Goal: Transaction & Acquisition: Purchase product/service

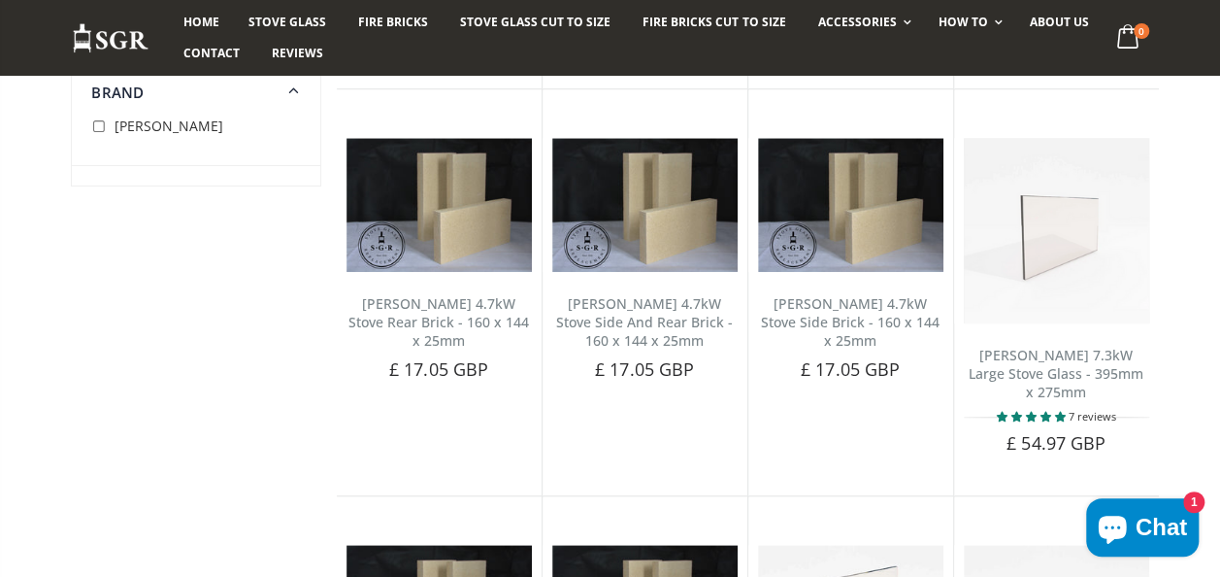
scroll to position [652, 0]
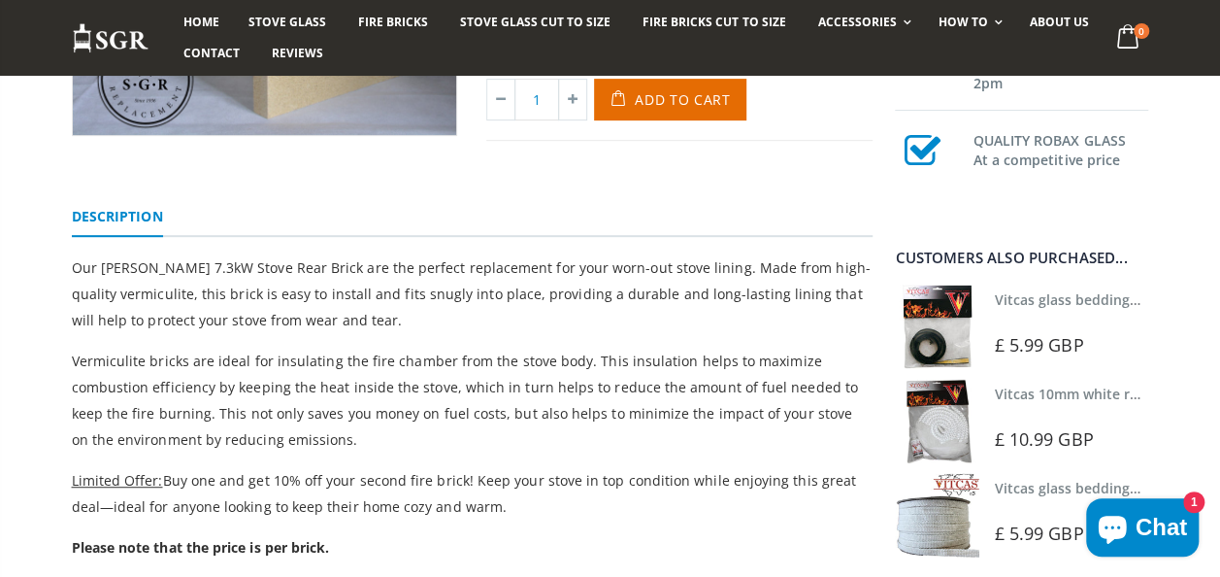
scroll to position [292, 0]
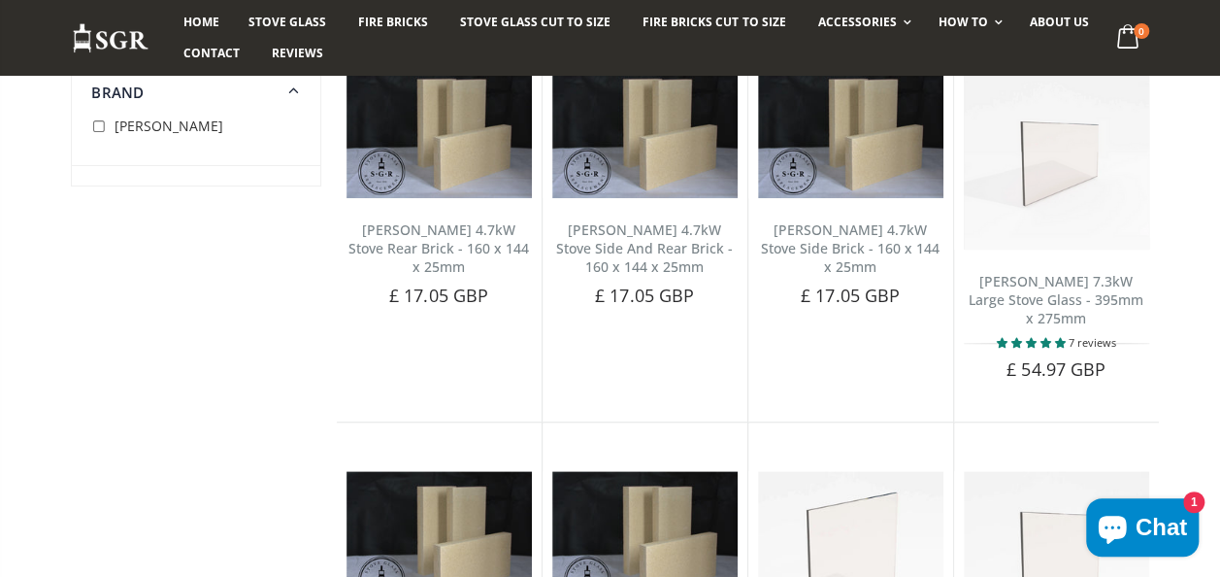
scroll to position [658, 0]
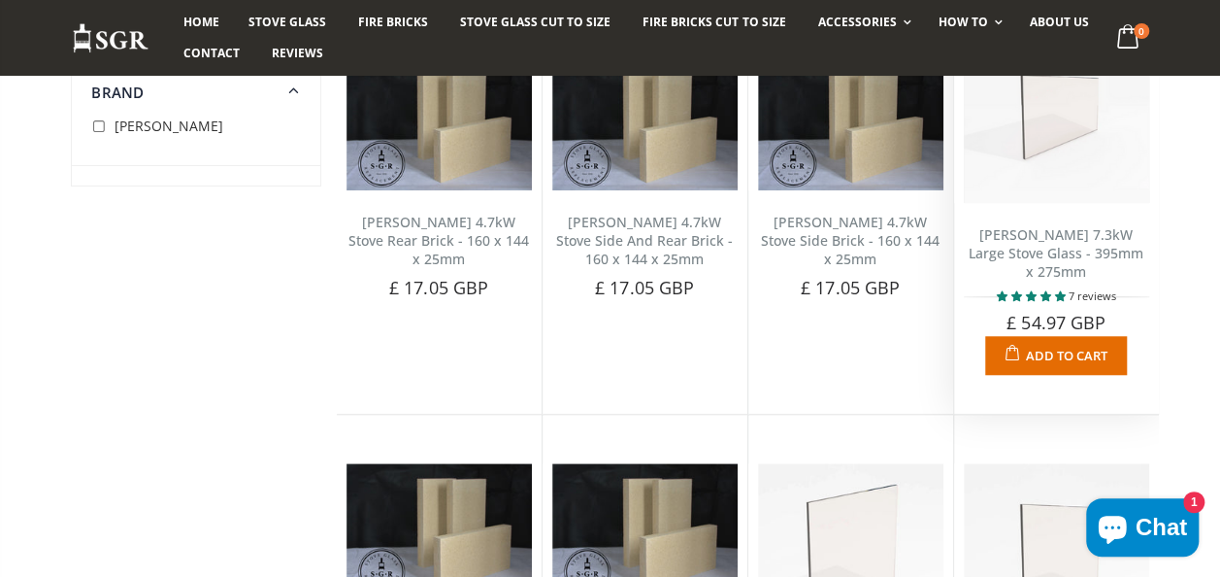
click at [1047, 347] on span "Add to Cart" at bounding box center [1067, 355] width 82 height 17
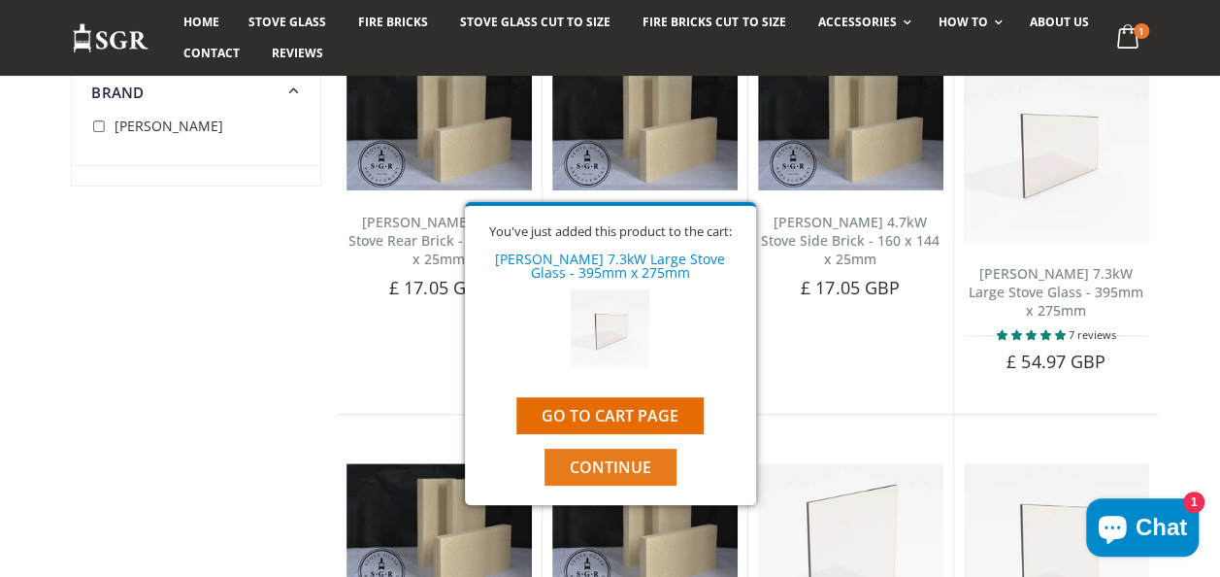
click at [592, 472] on span "Continue" at bounding box center [611, 466] width 82 height 21
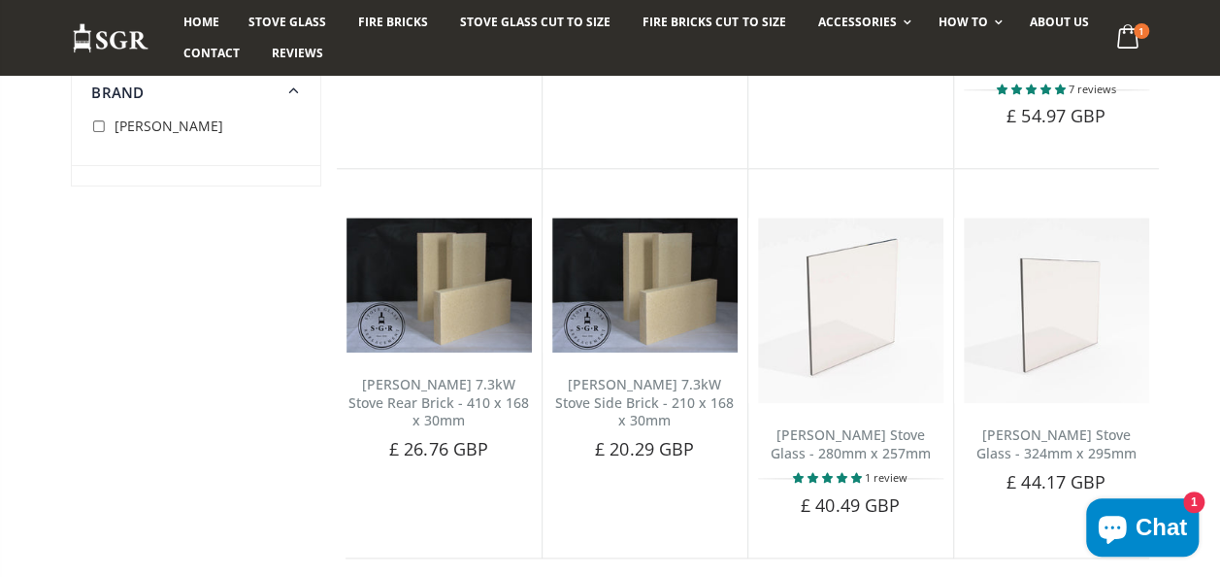
scroll to position [917, 0]
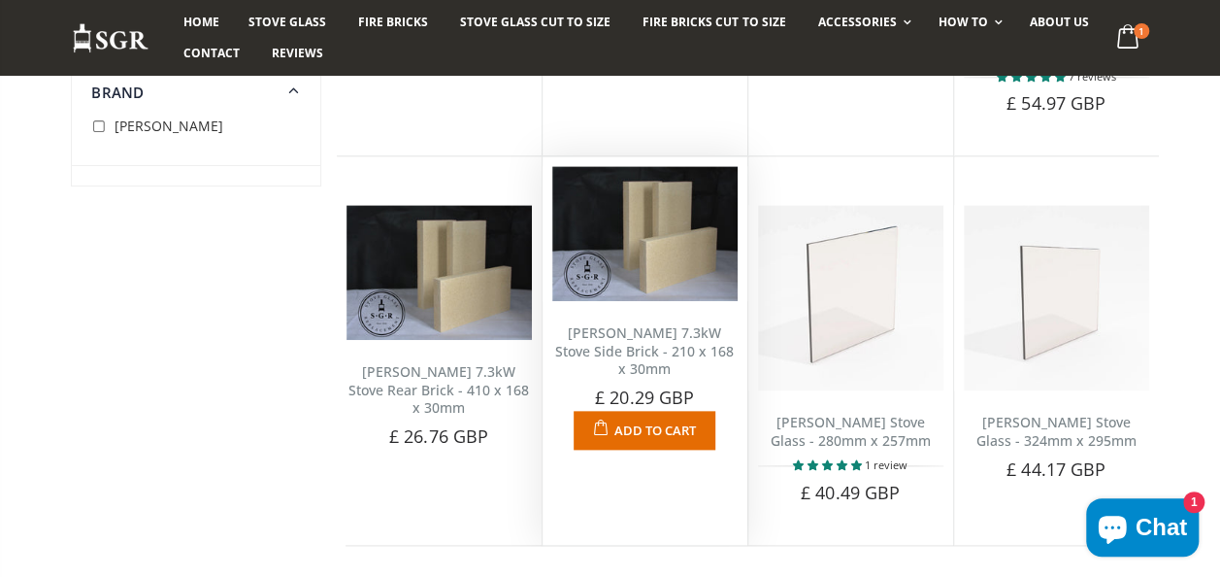
click at [627, 411] on button "Add to Cart" at bounding box center [644, 430] width 141 height 39
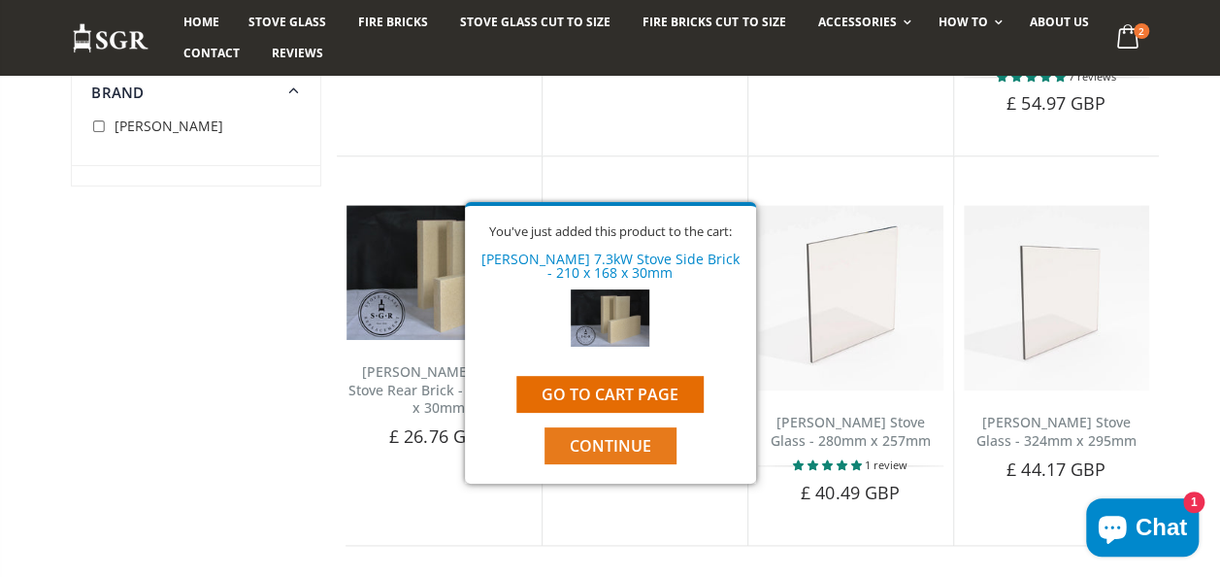
click at [612, 456] on button "Continue" at bounding box center [611, 445] width 132 height 37
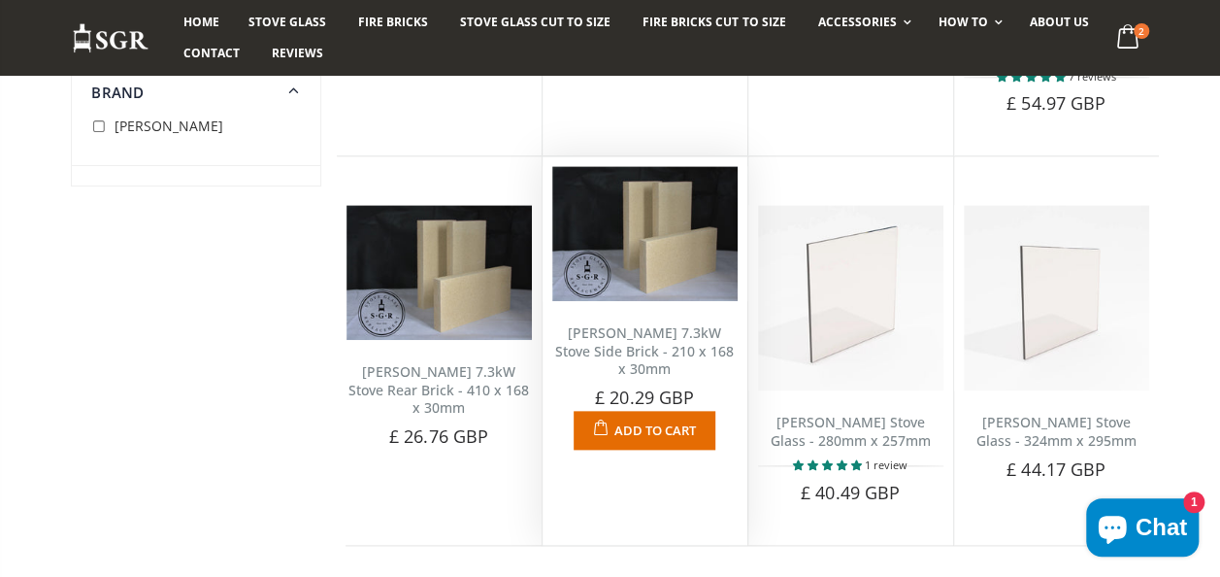
click at [635, 421] on span "Add to Cart" at bounding box center [656, 429] width 82 height 17
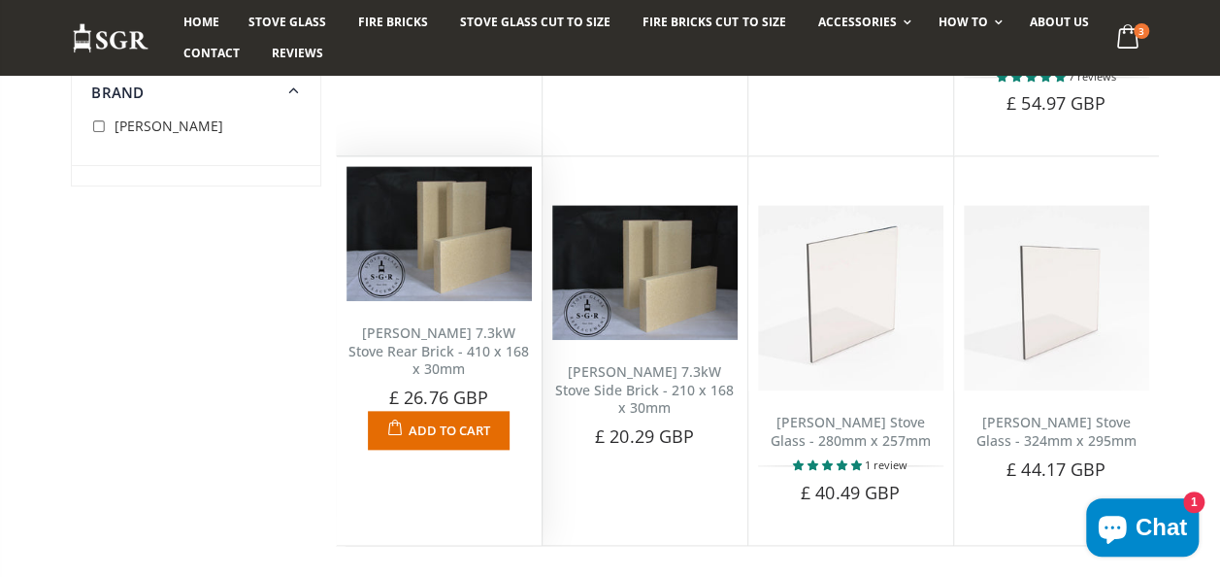
click at [439, 421] on span "Add to Cart" at bounding box center [450, 429] width 82 height 17
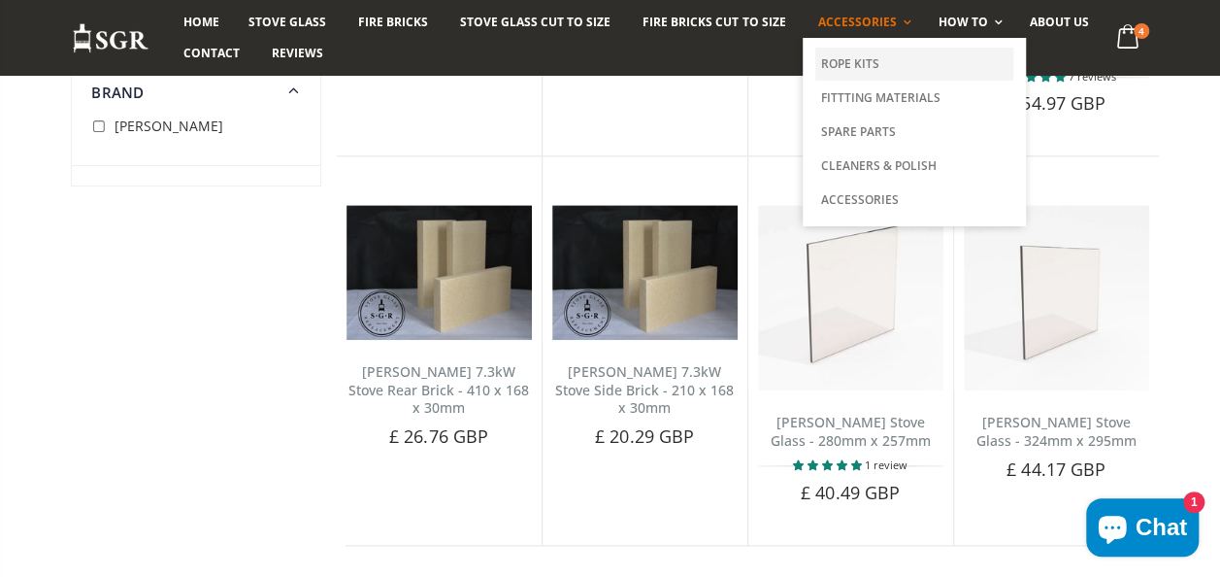
click at [837, 58] on link "Rope Kits" at bounding box center [915, 64] width 198 height 33
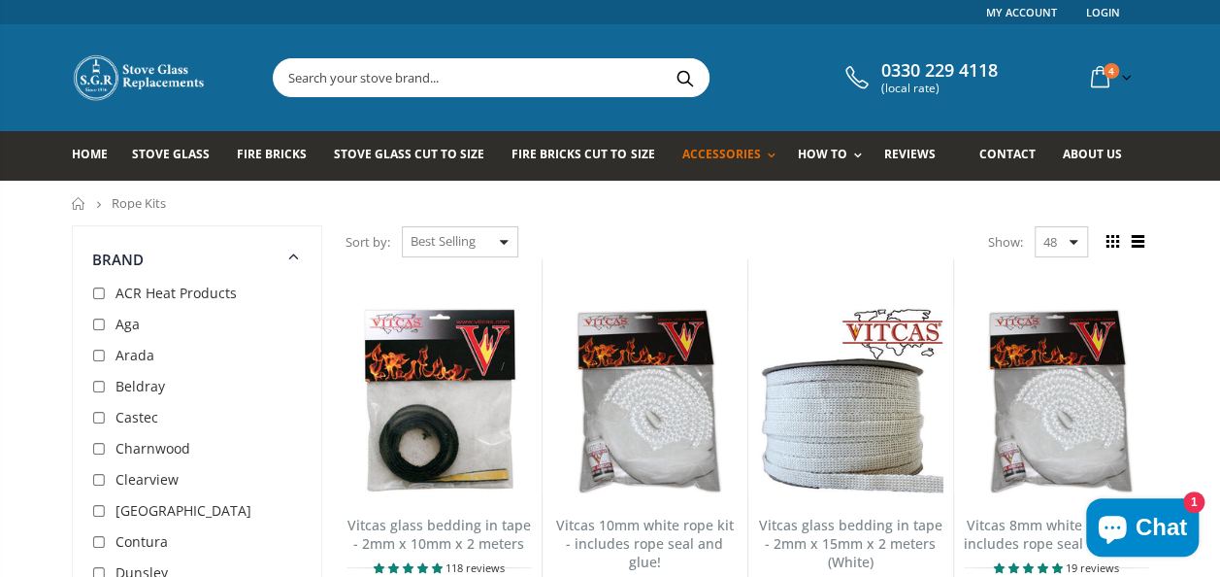
click at [370, 82] on input "text" at bounding box center [600, 77] width 652 height 37
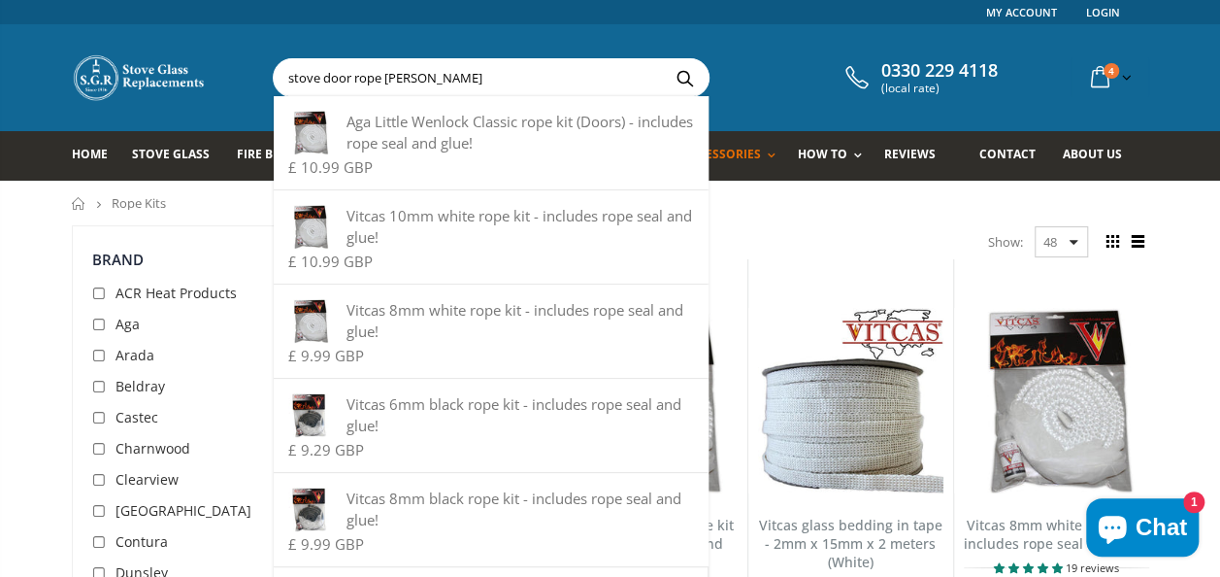
type input "stove door rope carron"
click at [663, 59] on button "Search" at bounding box center [685, 77] width 44 height 37
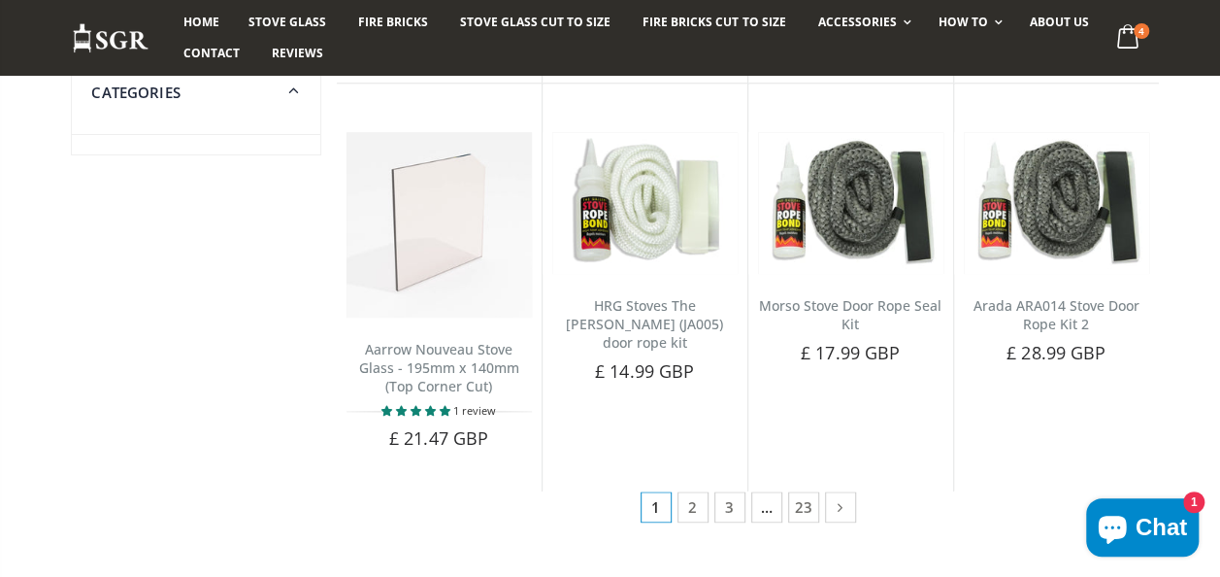
scroll to position [971, 0]
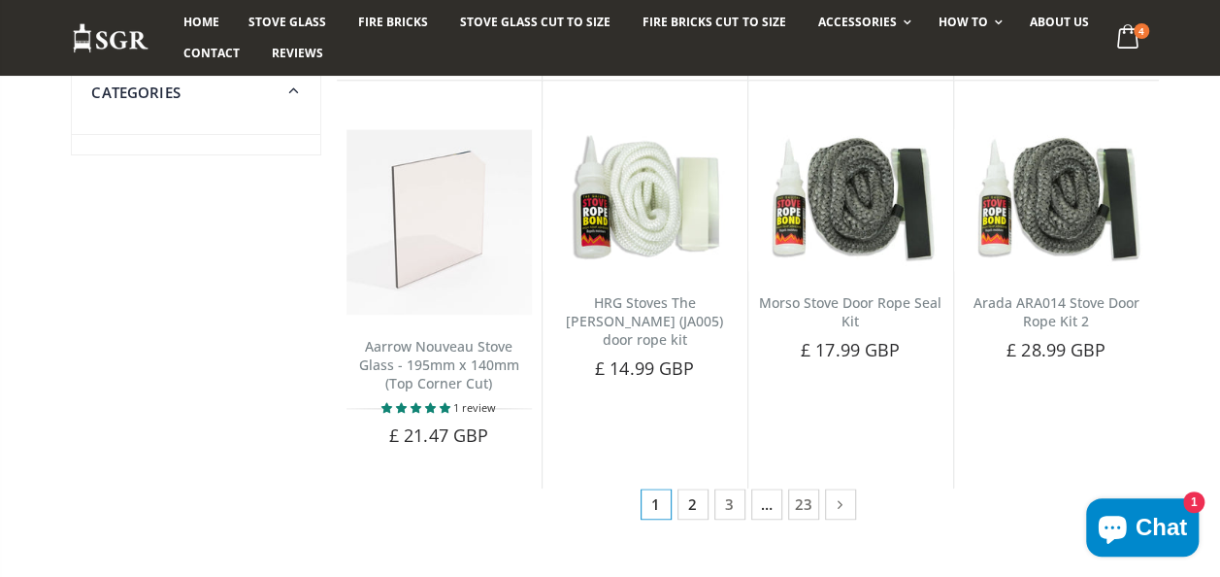
click at [697, 503] on link "2" at bounding box center [693, 503] width 31 height 31
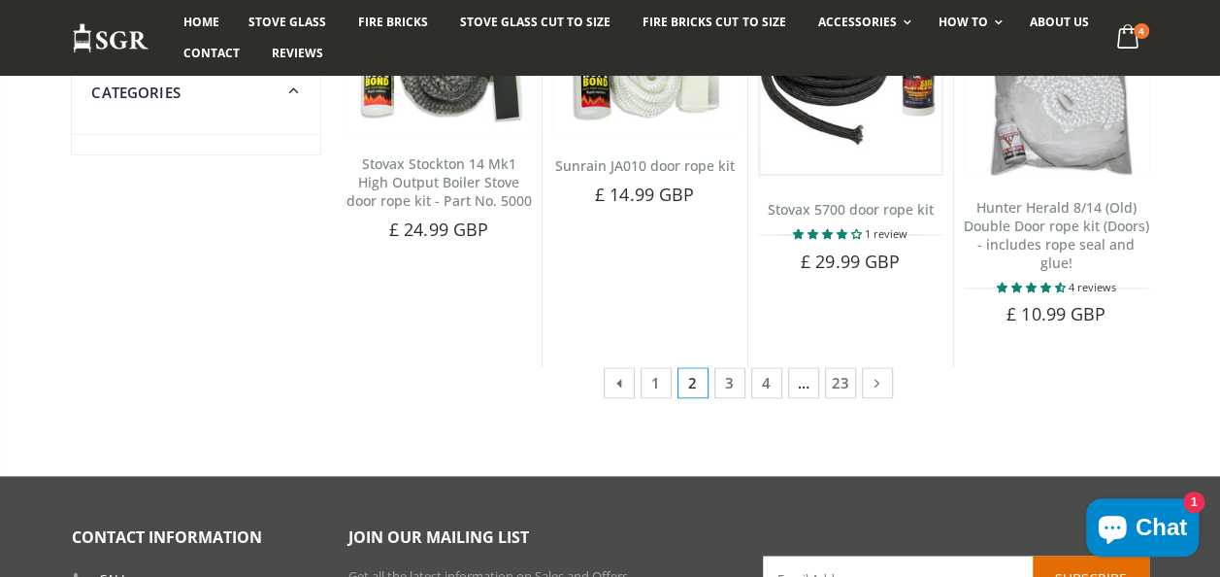
scroll to position [1130, 0]
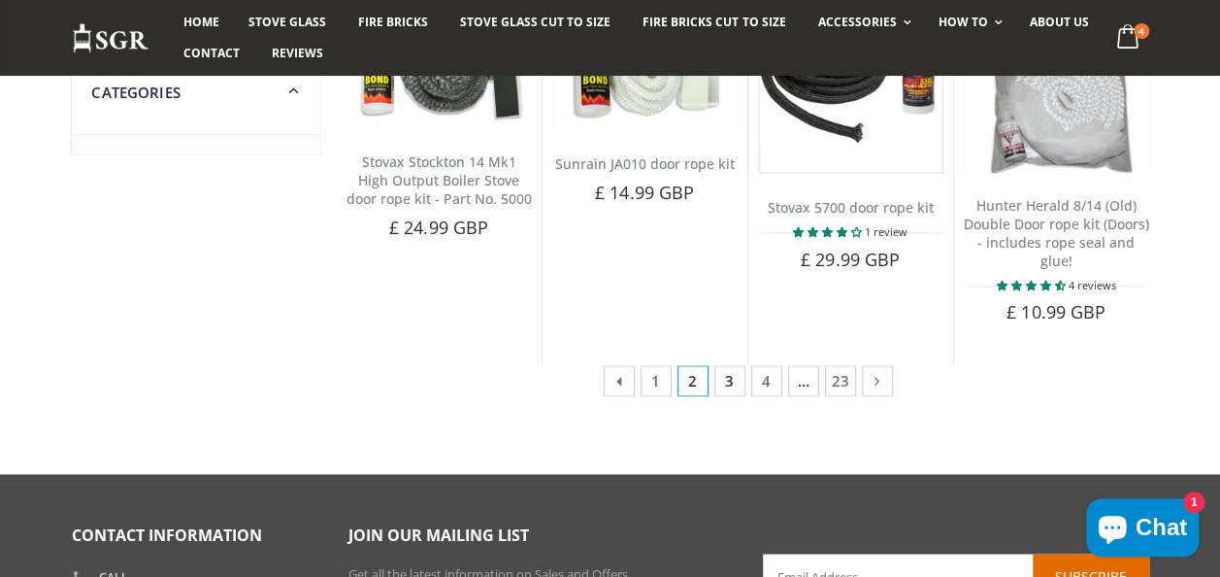
click at [733, 365] on link "3" at bounding box center [730, 380] width 31 height 31
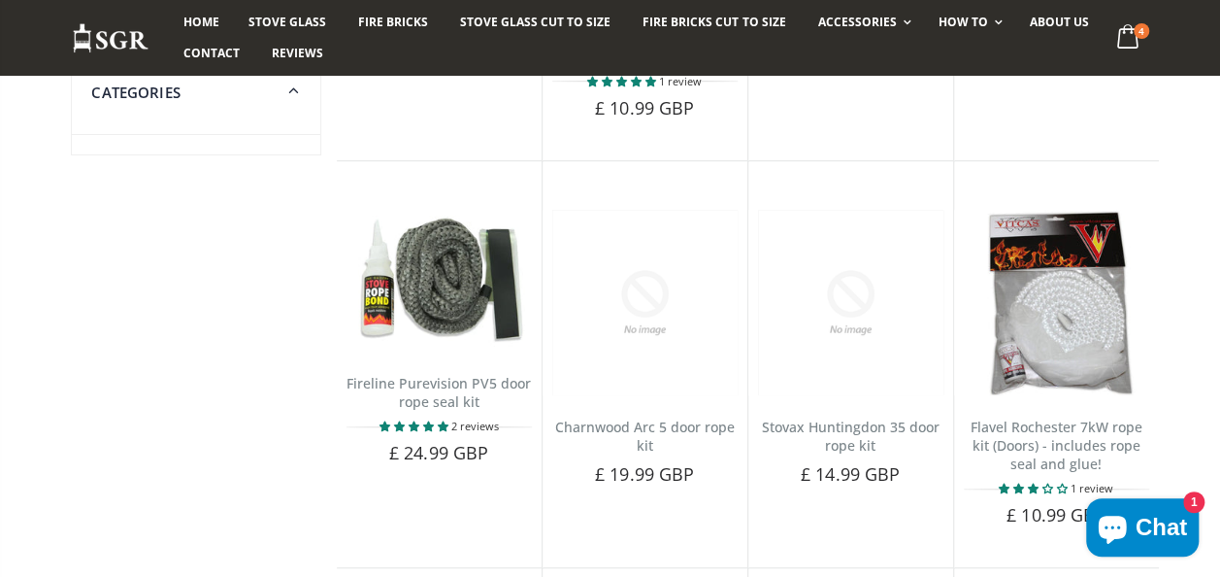
scroll to position [530, 0]
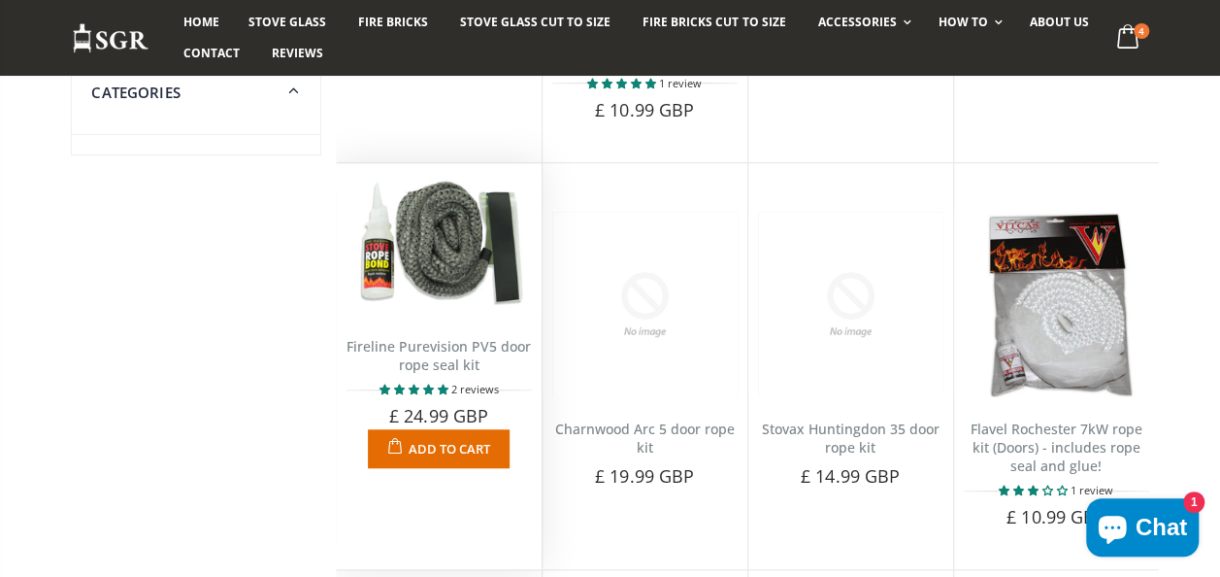
click at [444, 253] on img at bounding box center [439, 244] width 185 height 142
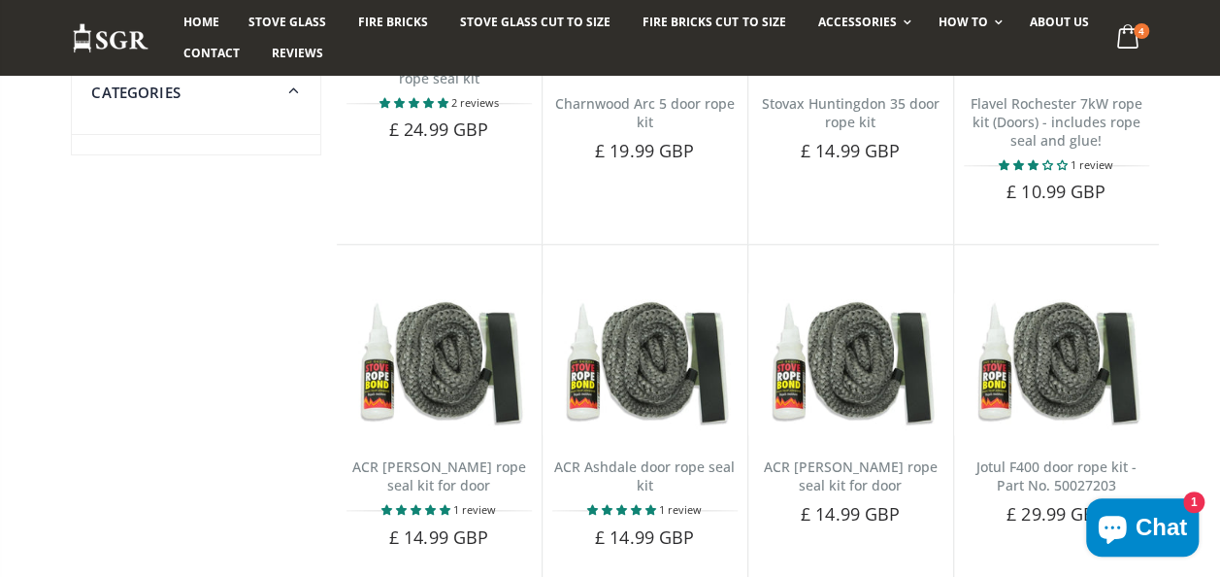
scroll to position [968, 0]
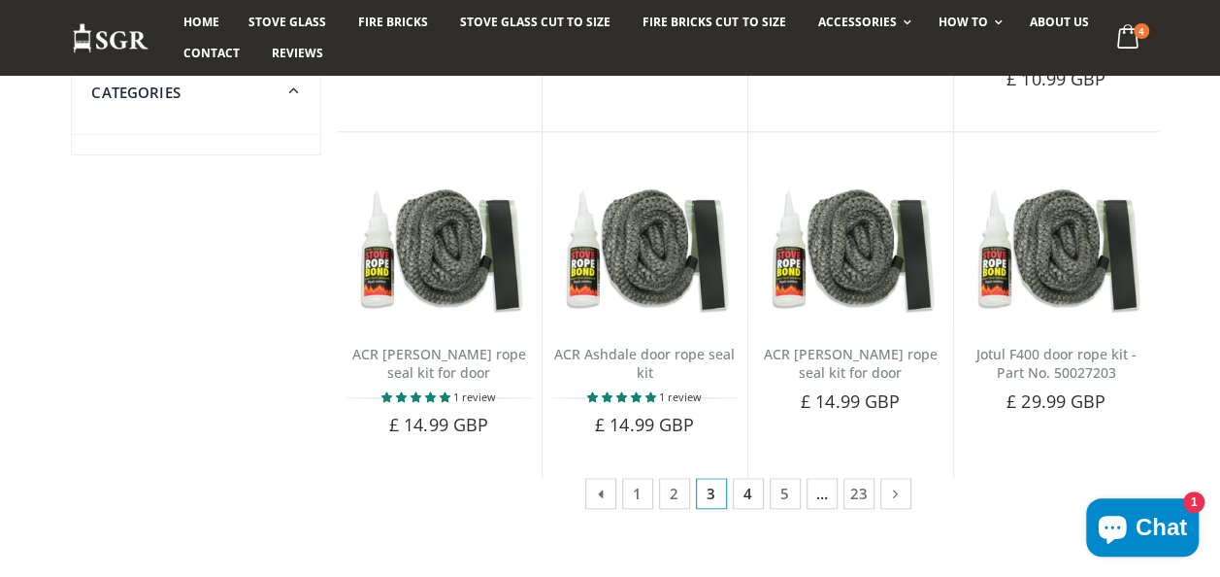
click at [753, 478] on link "4" at bounding box center [748, 493] width 31 height 31
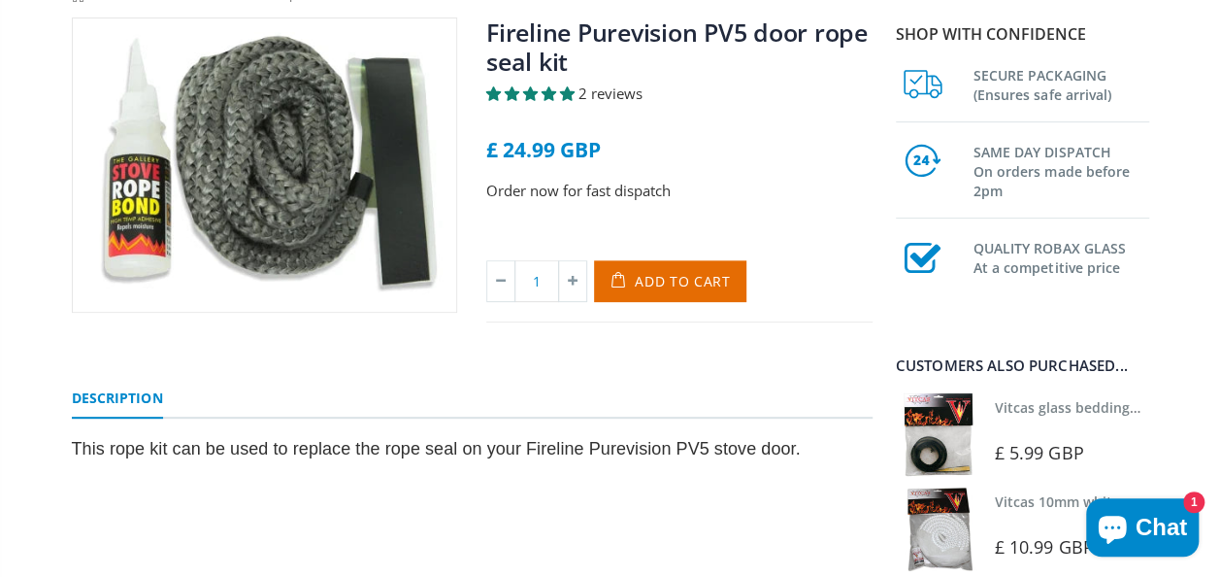
scroll to position [83, 0]
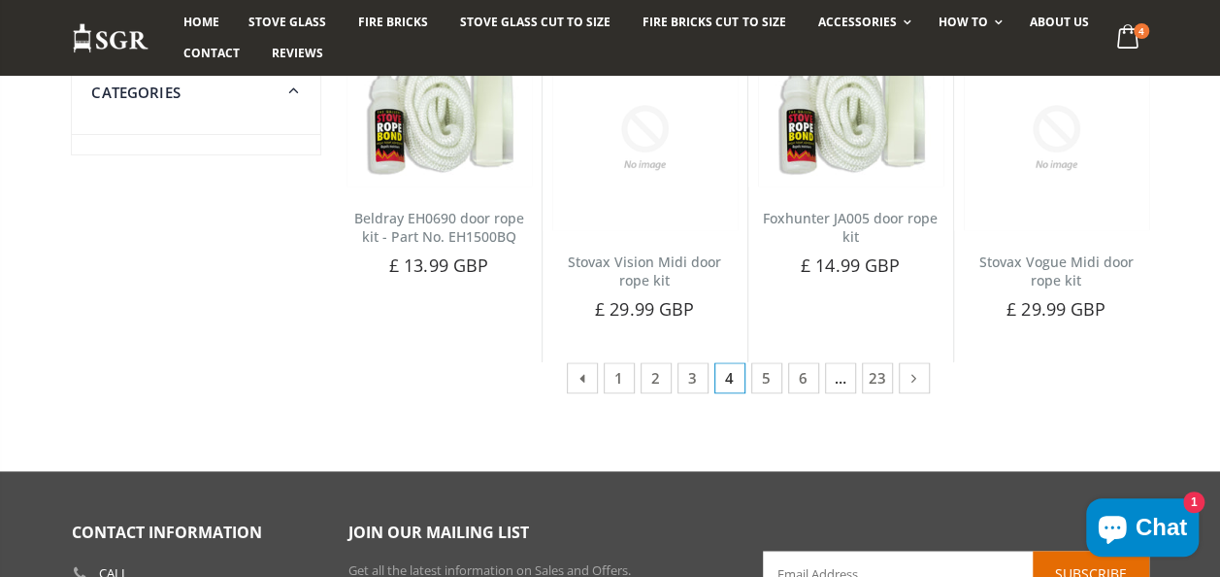
scroll to position [1051, 0]
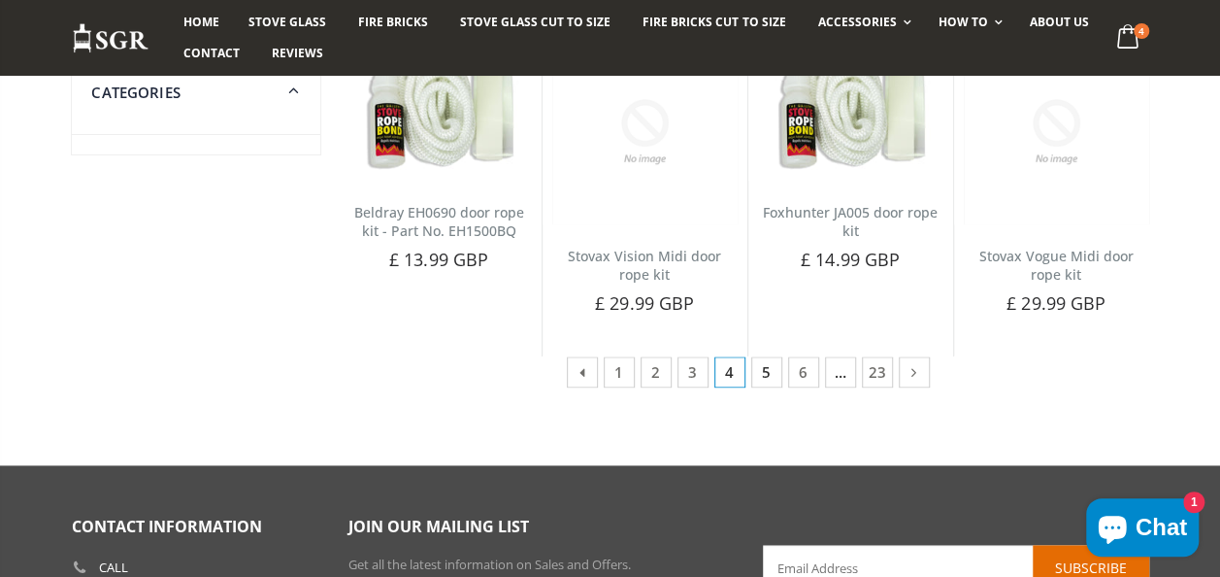
click at [775, 356] on link "5" at bounding box center [767, 371] width 31 height 31
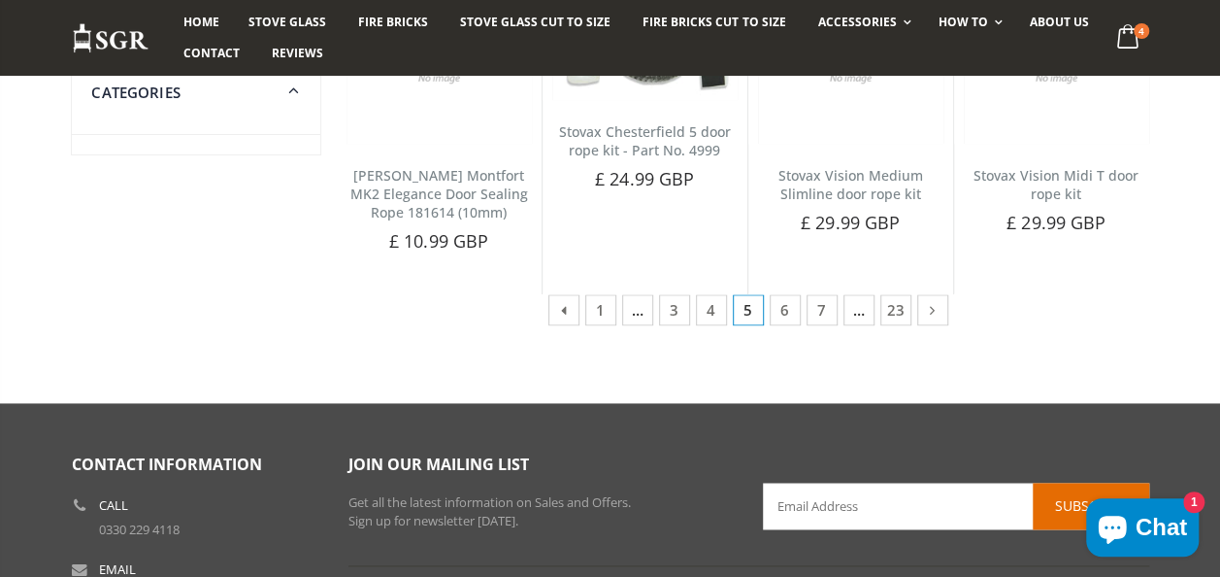
scroll to position [1109, 0]
click at [781, 294] on link "6" at bounding box center [785, 309] width 31 height 31
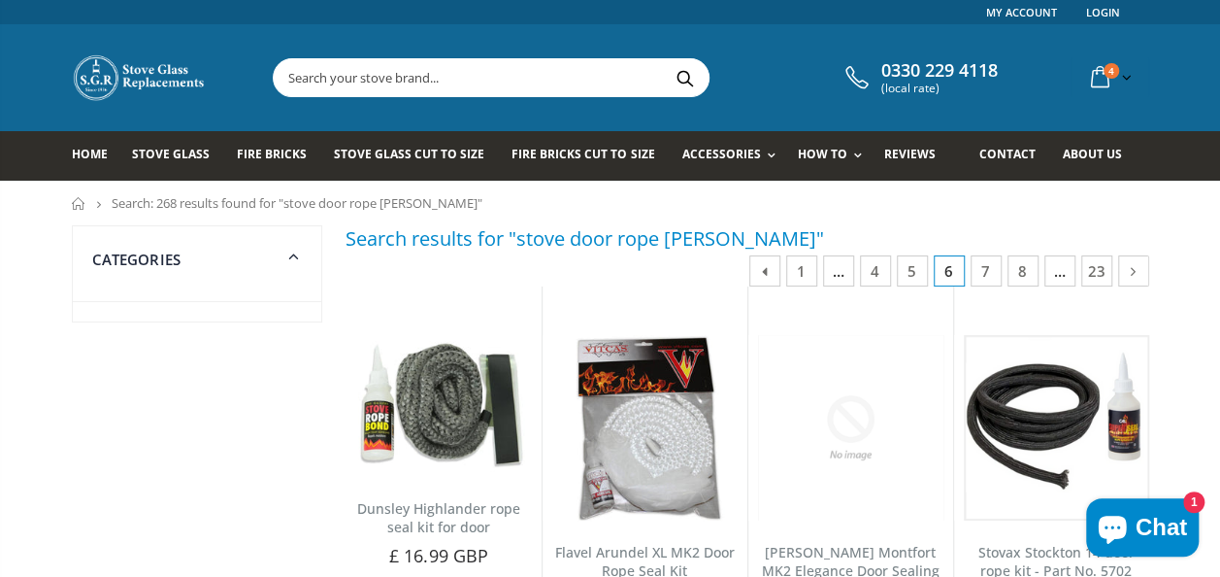
click at [373, 92] on input "text" at bounding box center [600, 77] width 652 height 37
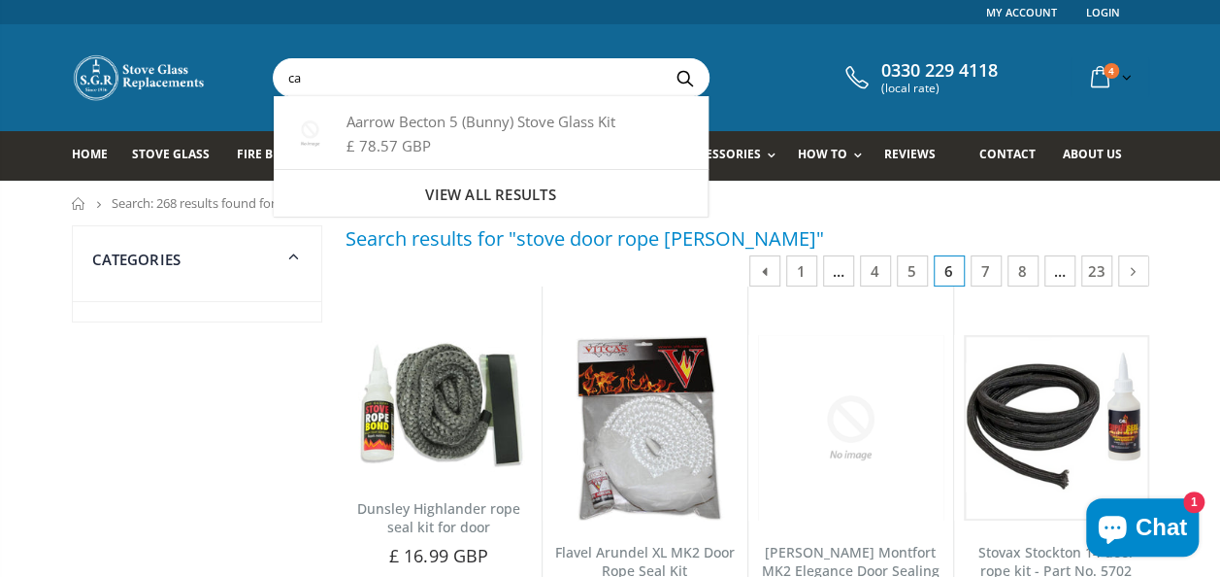
type input "c"
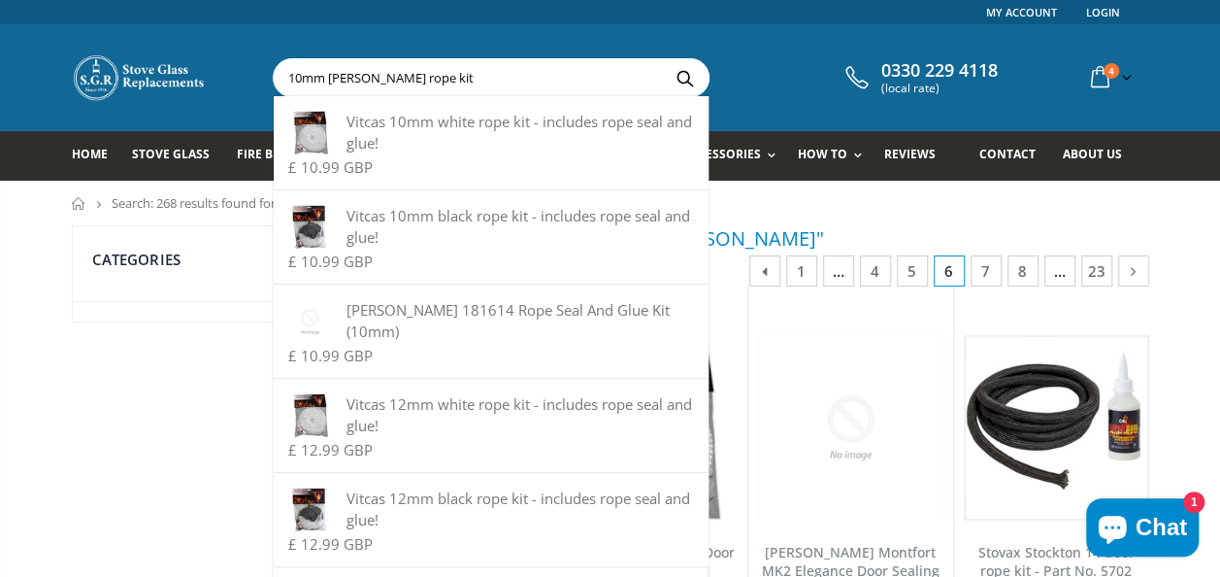
type input "10mm carron rope kit"
click at [663, 59] on button "Search" at bounding box center [685, 77] width 44 height 37
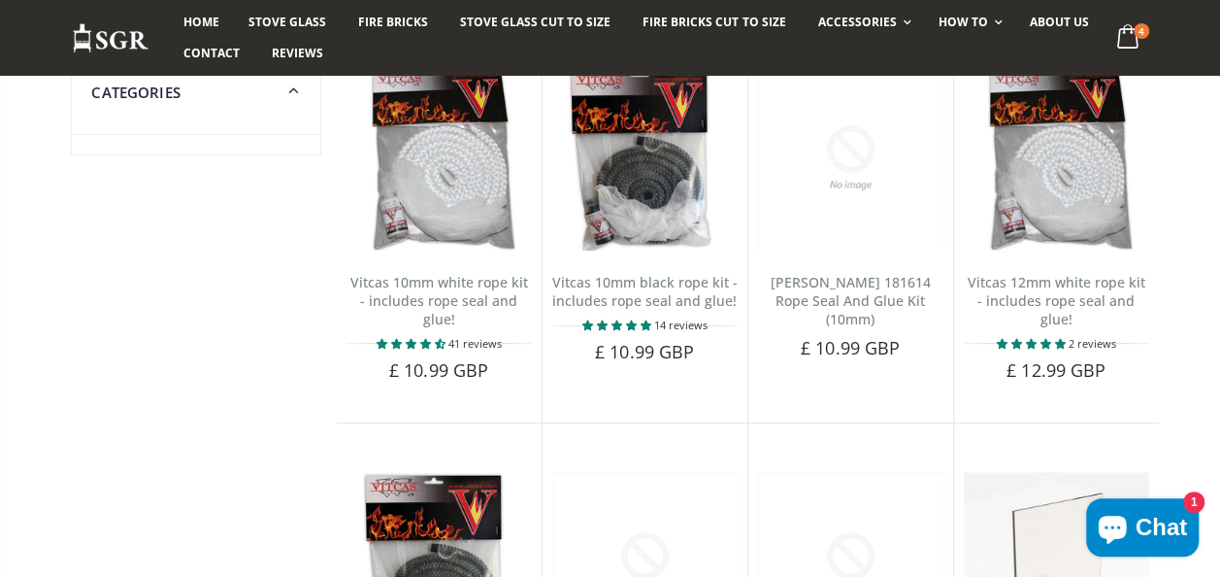
scroll to position [229, 0]
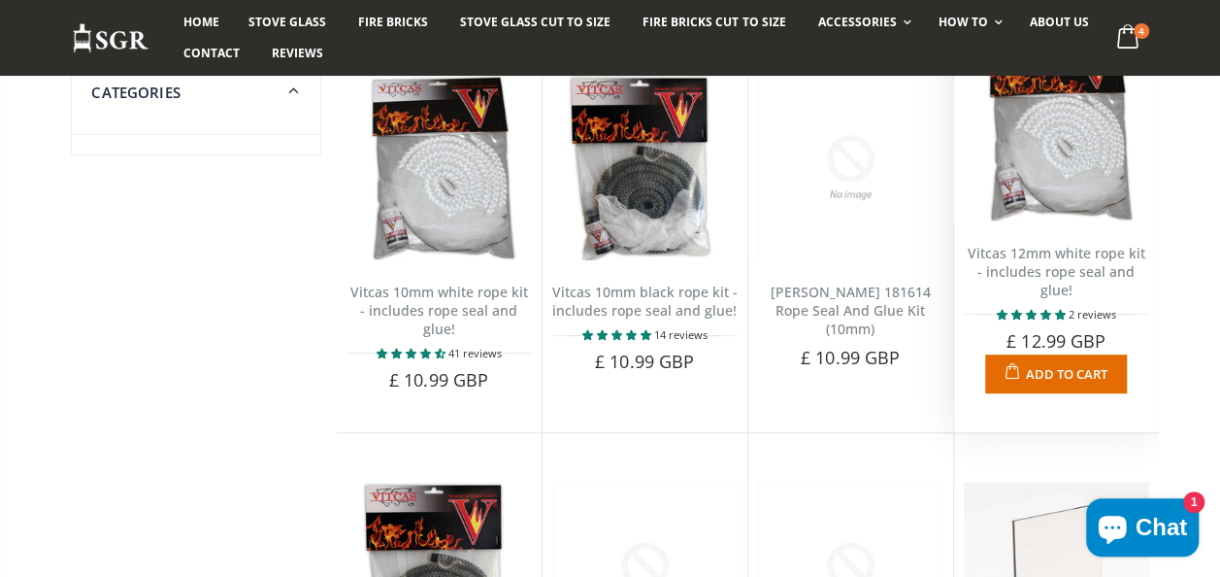
click at [1063, 276] on link "Vitcas 12mm white rope kit - includes rope seal and glue!" at bounding box center [1057, 271] width 178 height 55
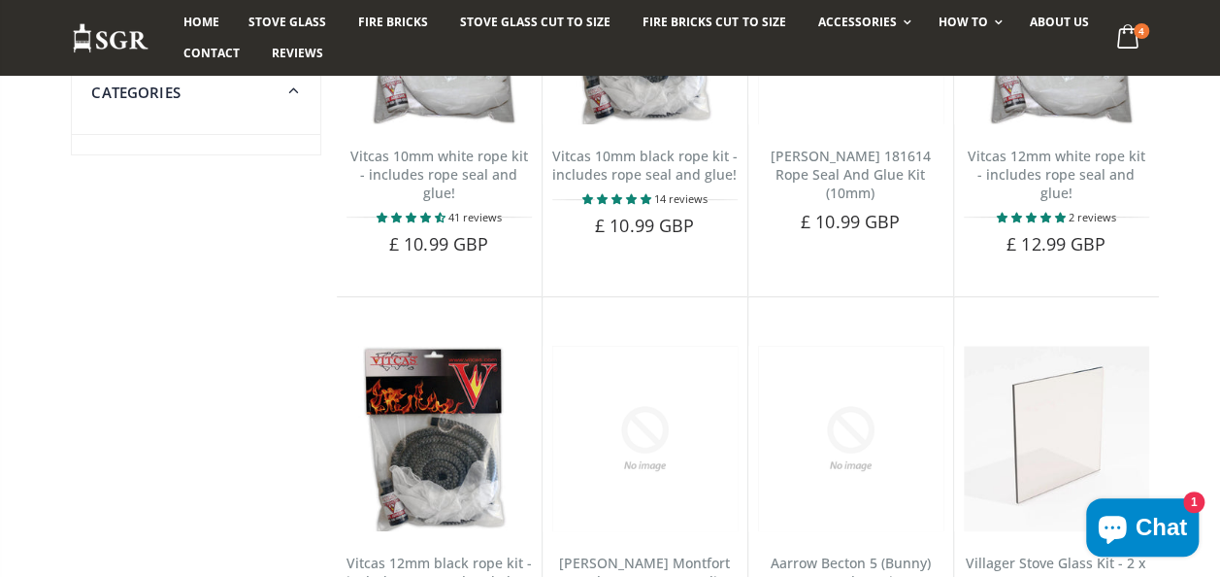
scroll to position [357, 0]
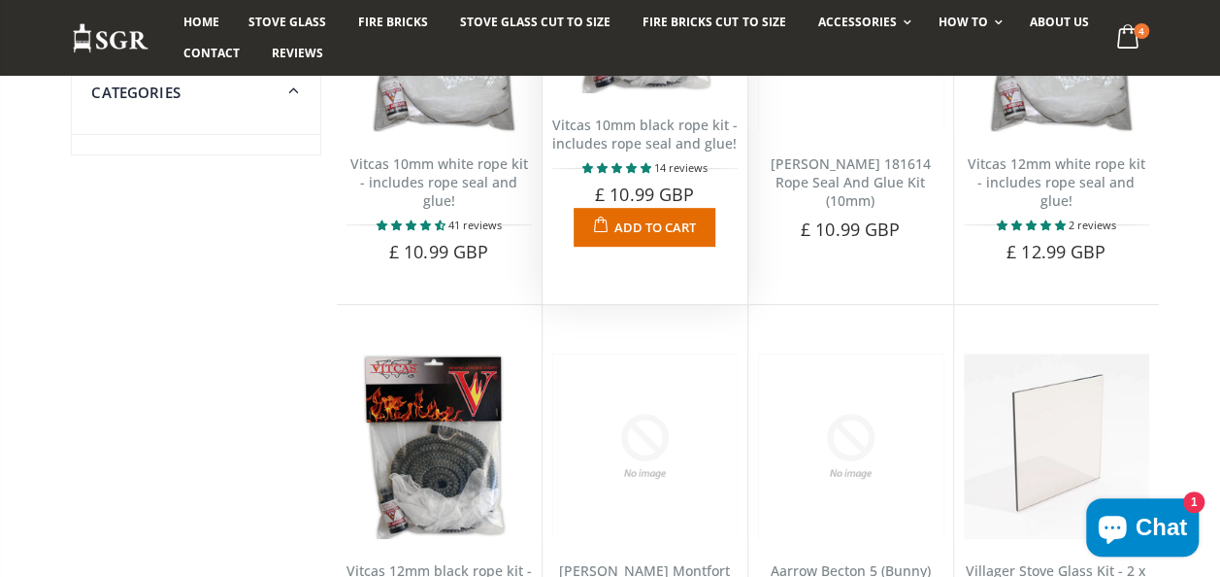
click at [642, 135] on link "Vitcas 10mm black rope kit - includes rope seal and glue!" at bounding box center [644, 134] width 185 height 37
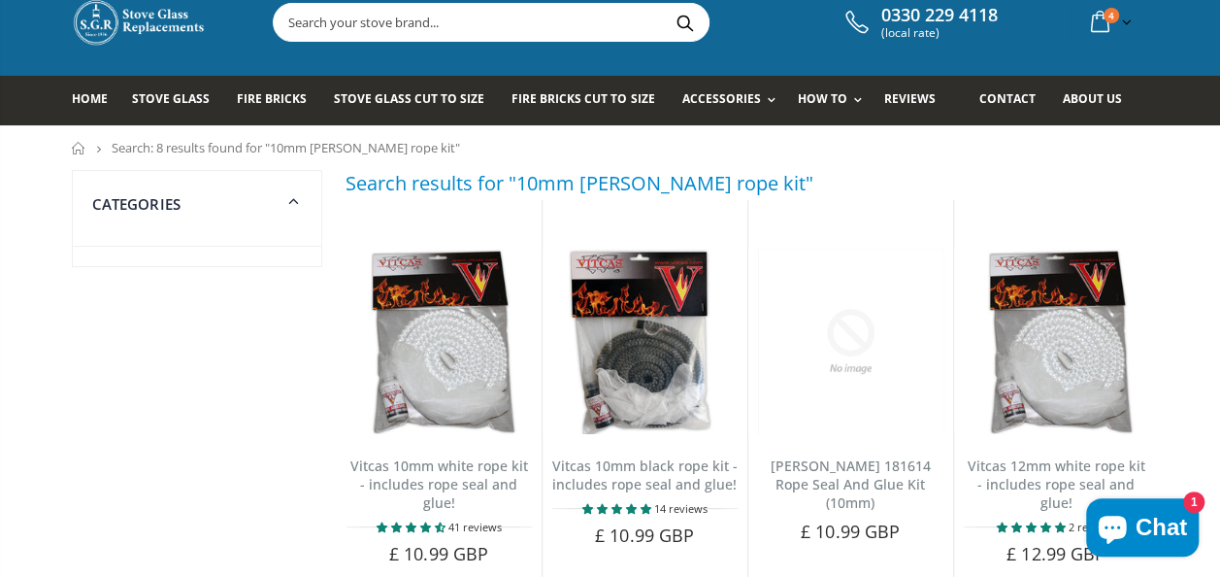
scroll to position [169, 0]
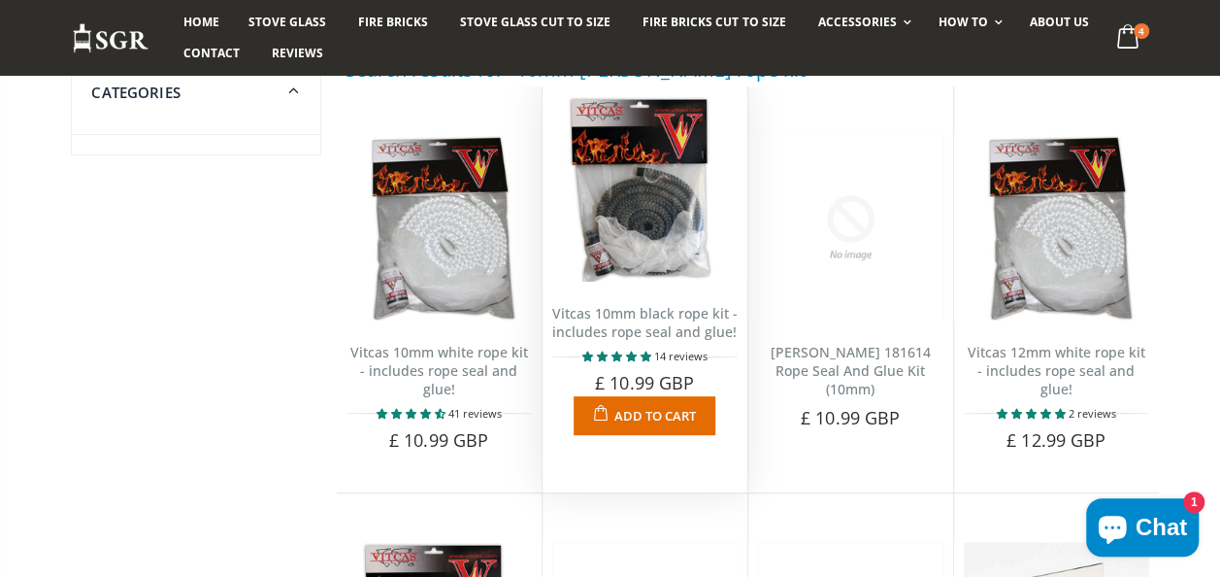
click at [639, 261] on img at bounding box center [644, 188] width 185 height 185
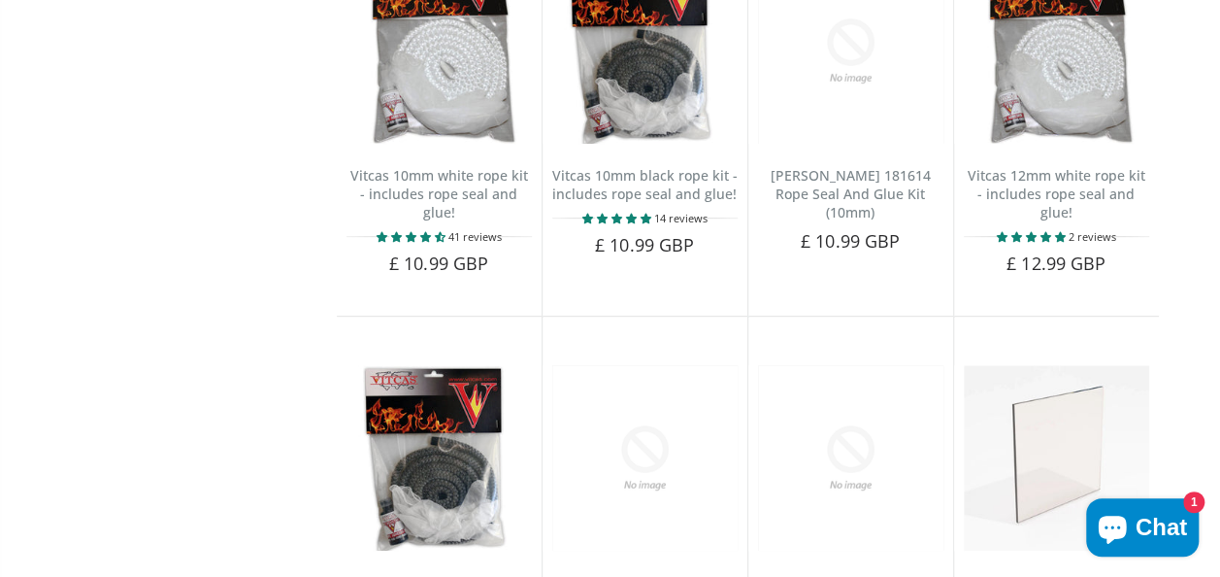
scroll to position [0, 0]
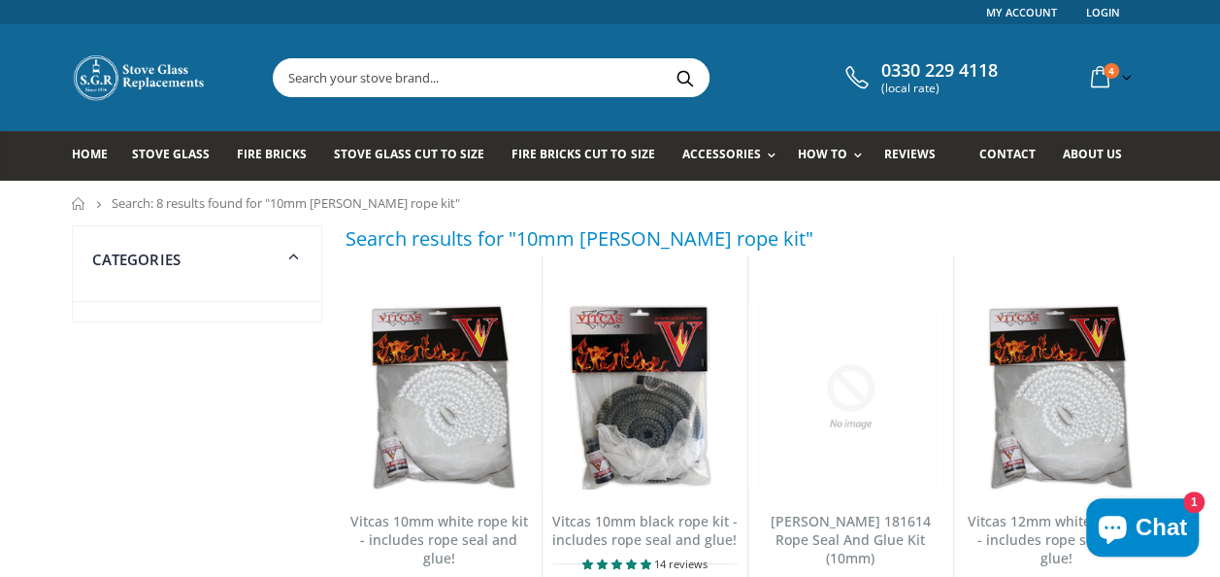
click at [350, 86] on input "text" at bounding box center [600, 77] width 652 height 37
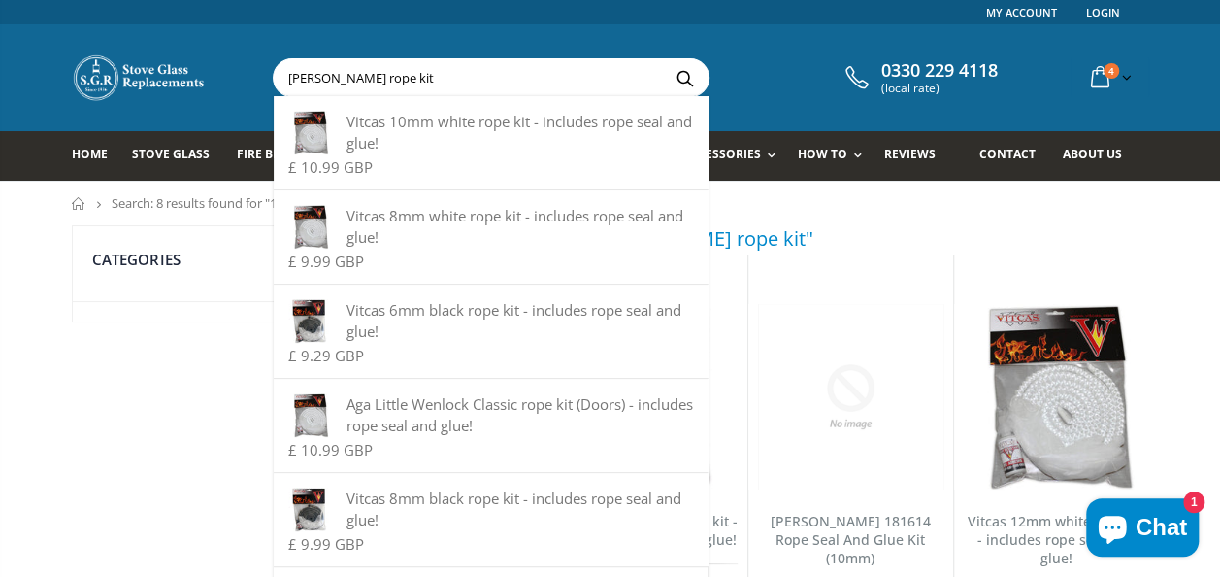
type input "carron rope kit"
click at [663, 59] on button "Search" at bounding box center [685, 77] width 44 height 37
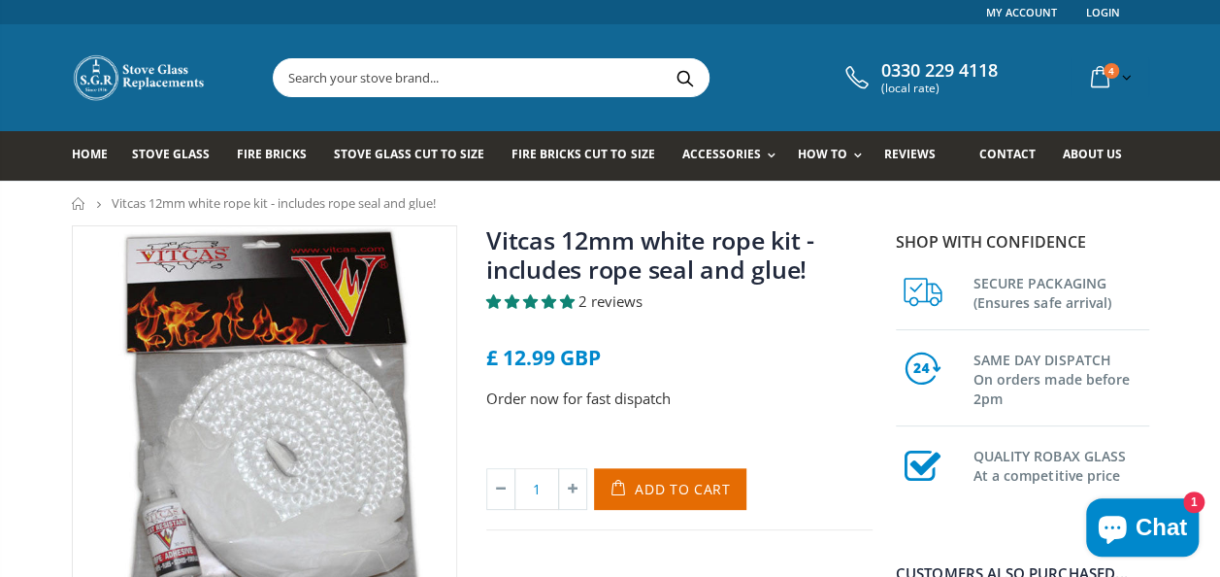
scroll to position [131, 0]
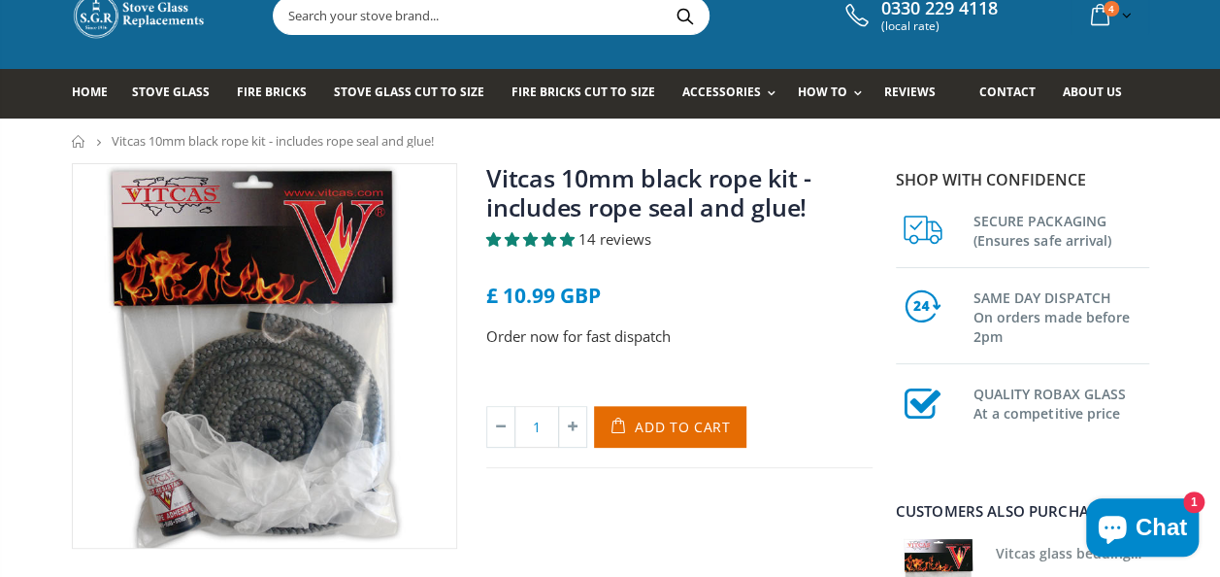
scroll to position [58, 0]
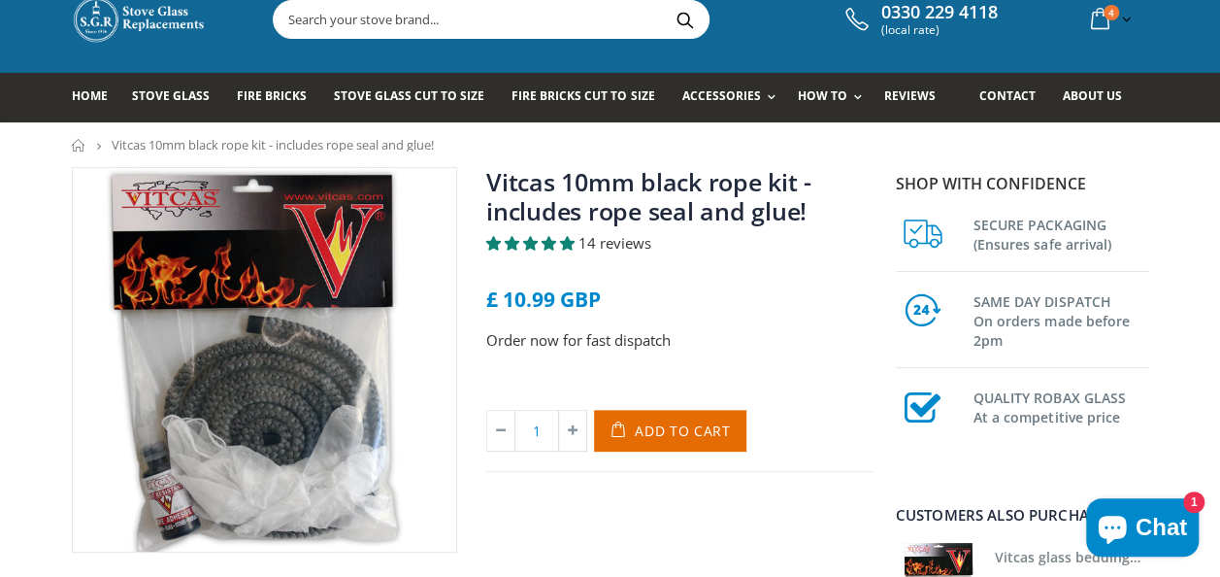
click at [590, 238] on span "14 reviews" at bounding box center [615, 242] width 73 height 19
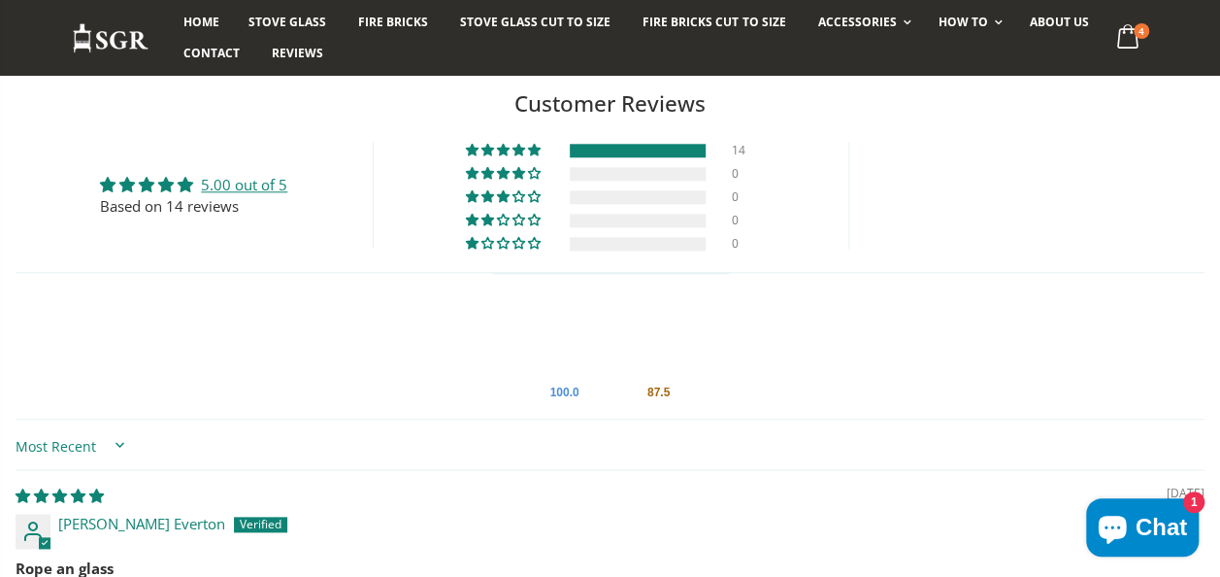
scroll to position [967, 0]
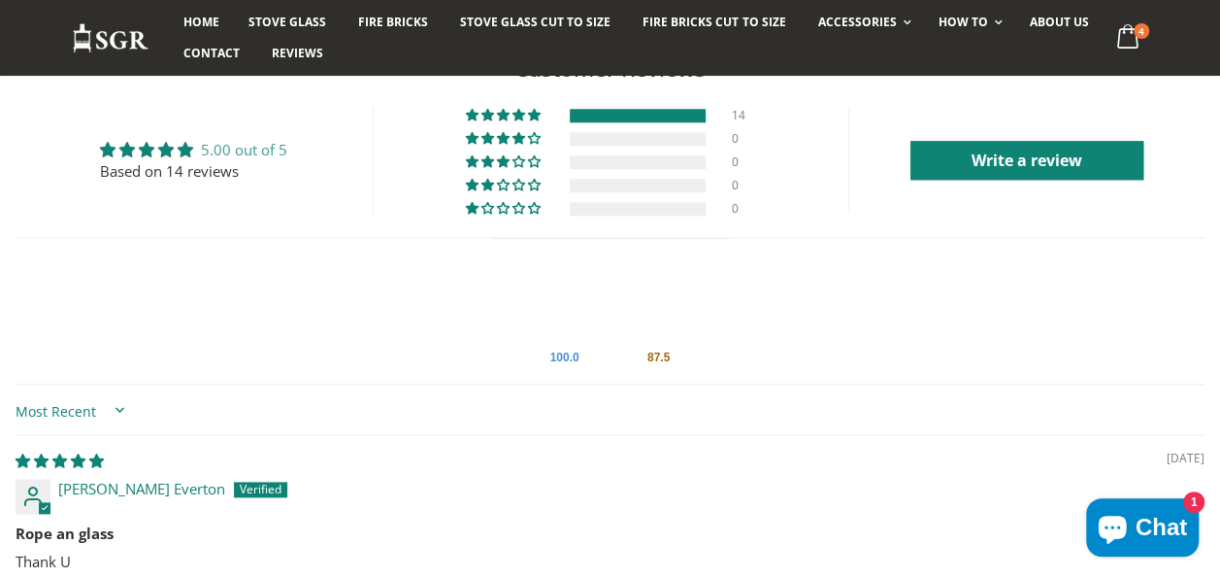
click at [256, 150] on link "5.00 out of 5" at bounding box center [244, 149] width 86 height 19
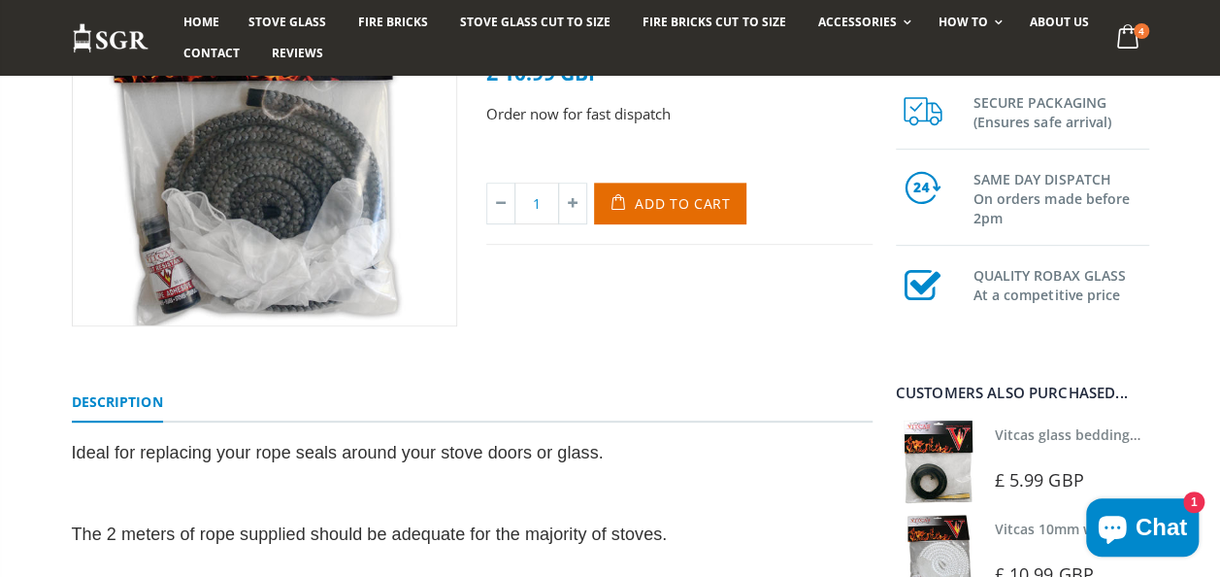
scroll to position [351, 0]
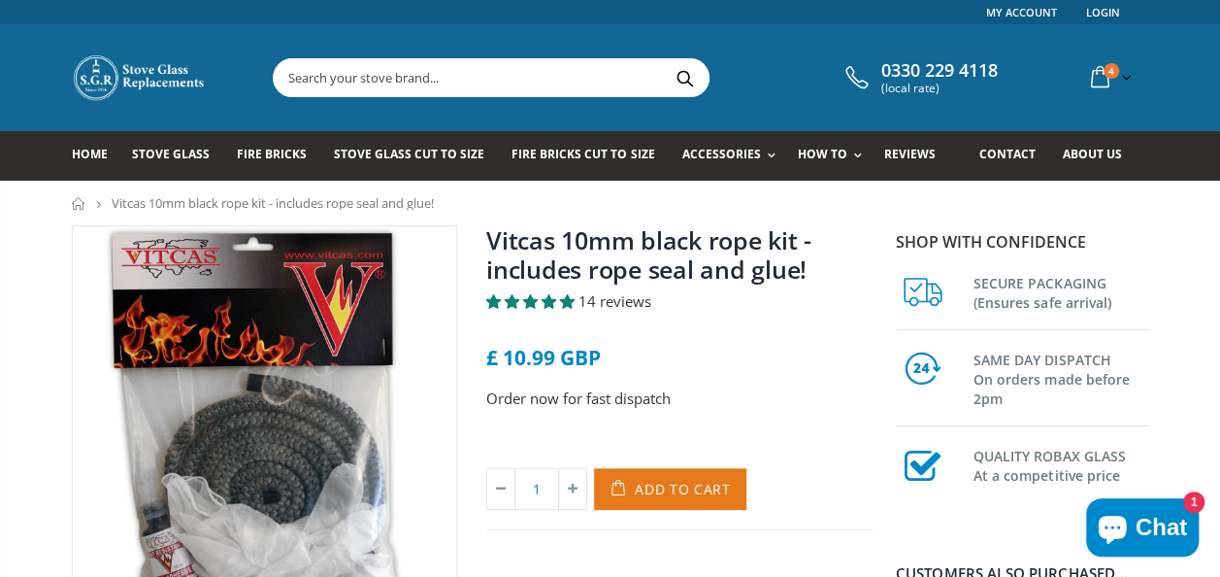
click at [673, 483] on span "Add to Cart" at bounding box center [683, 489] width 96 height 18
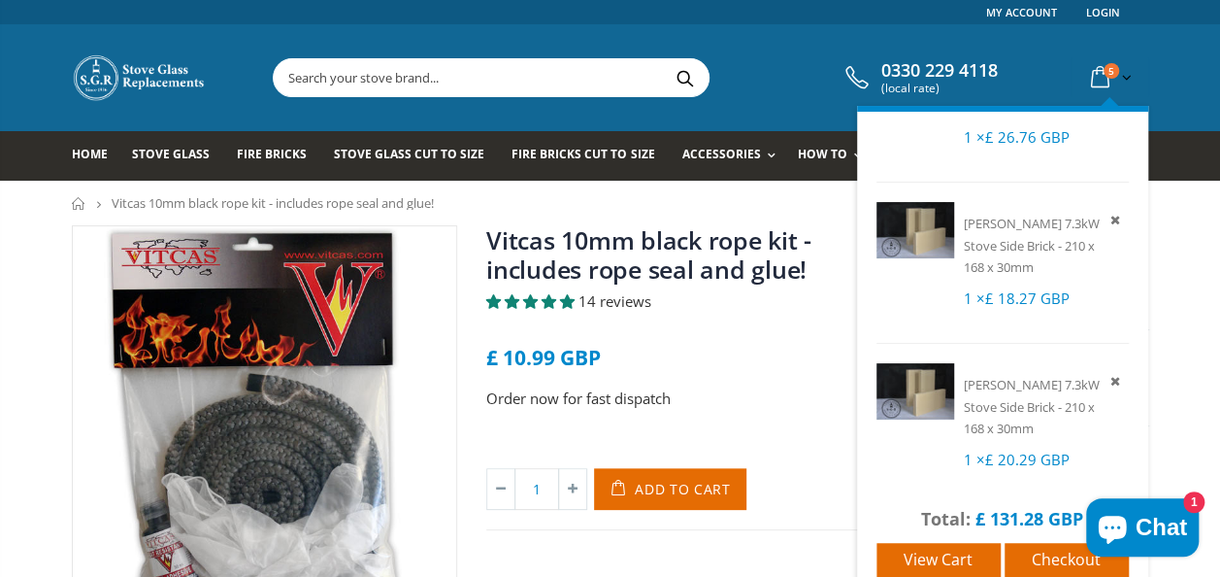
scroll to position [416, 0]
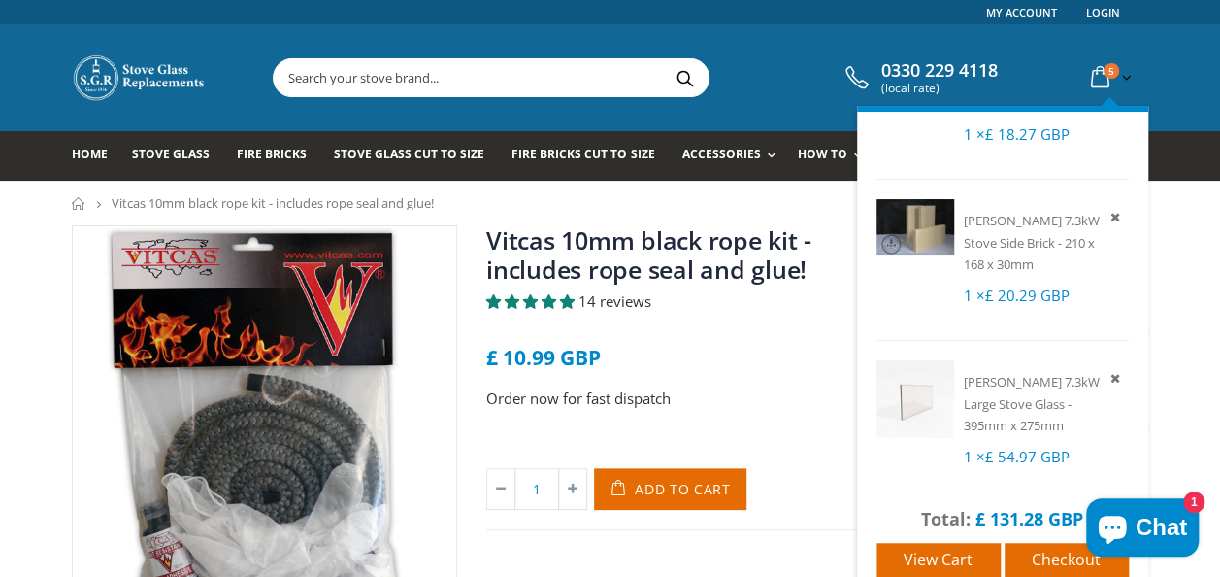
click at [920, 396] on img at bounding box center [916, 399] width 78 height 78
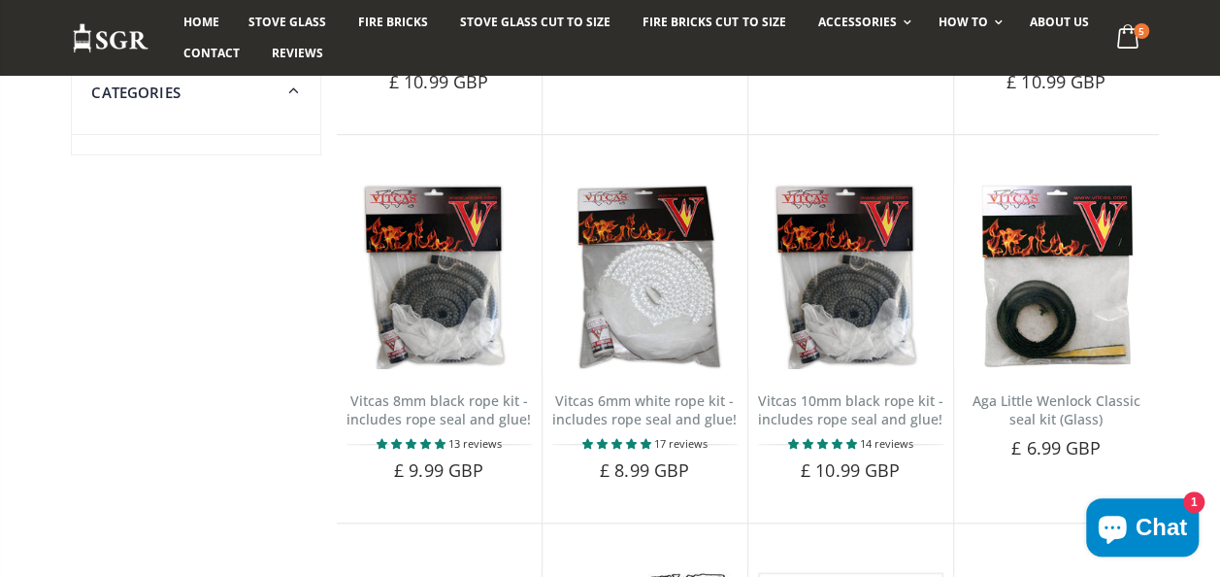
scroll to position [530, 0]
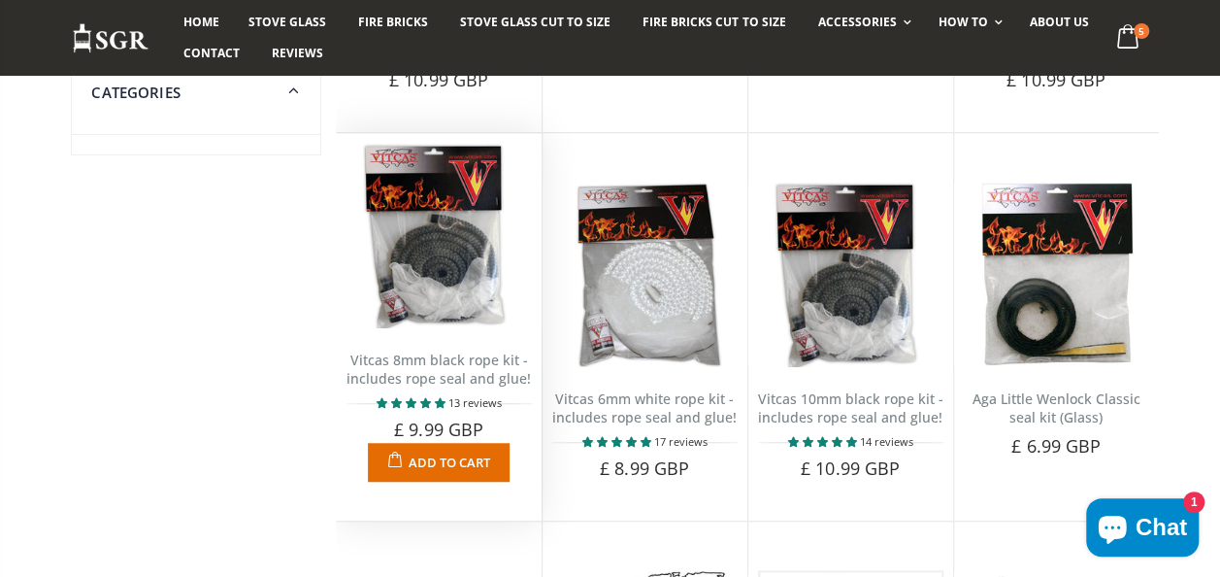
click at [446, 370] on link "Vitcas 8mm black rope kit - includes rope seal and glue!" at bounding box center [439, 369] width 184 height 37
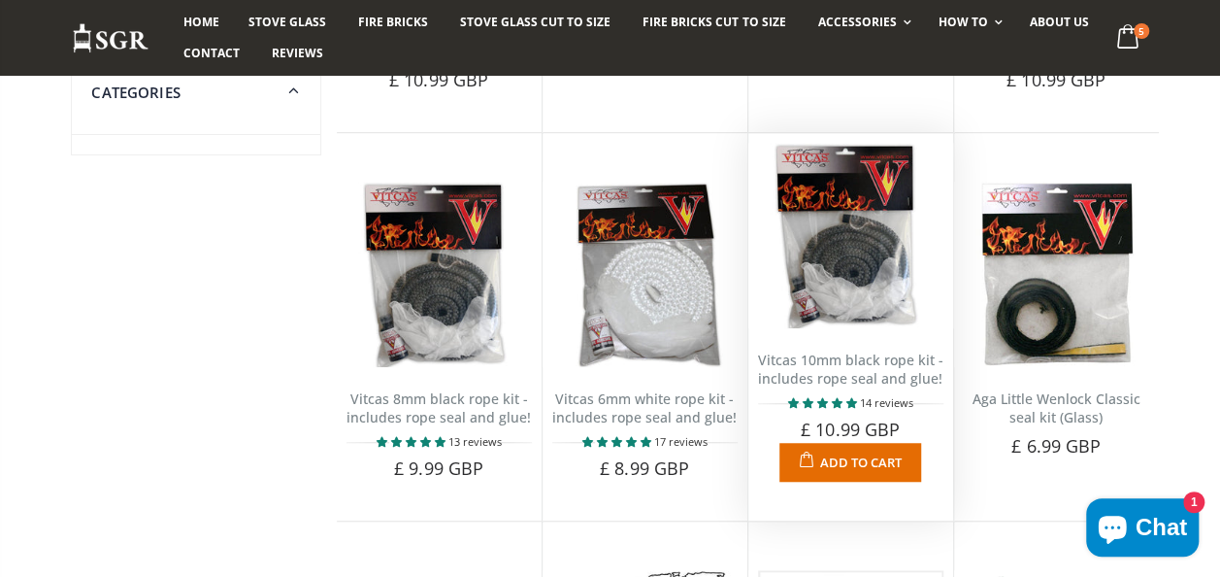
click at [847, 459] on span "Add to Cart" at bounding box center [861, 461] width 82 height 17
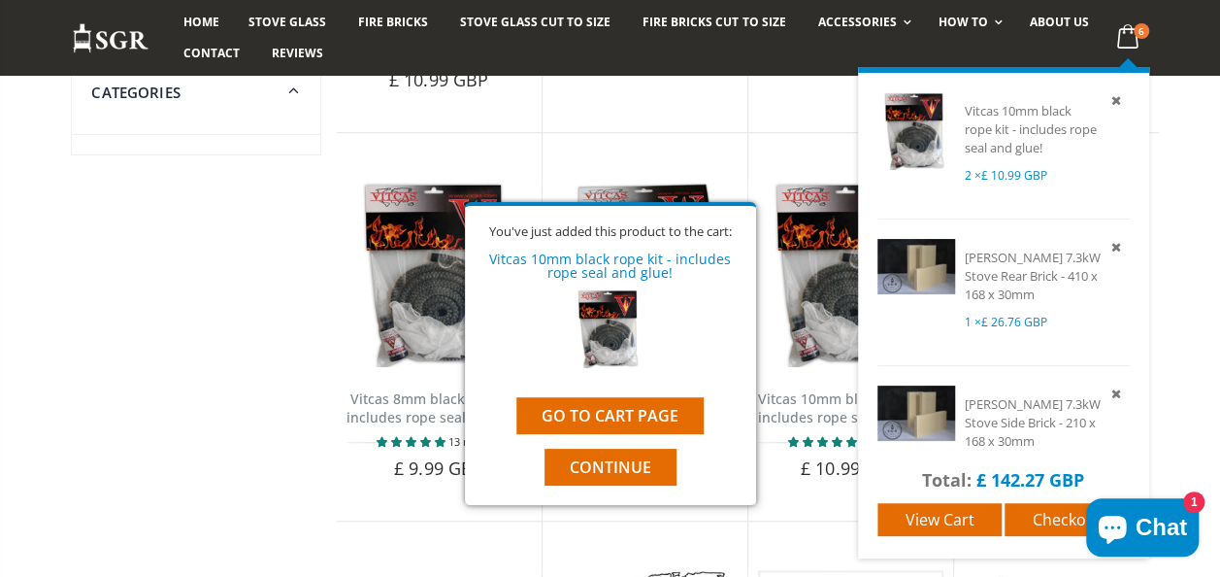
click at [1120, 67] on div "Vitcas 10mm black rope kit - includes rope seal and glue! 2 × £ 10.99 GBP Carro…" at bounding box center [1003, 312] width 291 height 491
click at [1122, 34] on icon at bounding box center [1128, 36] width 38 height 35
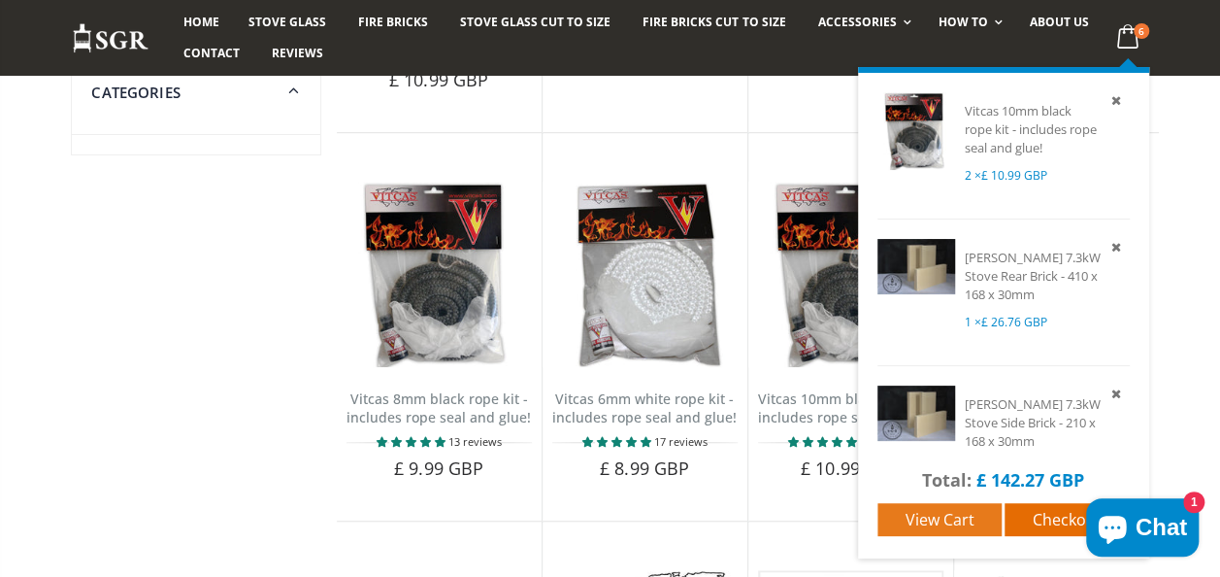
click at [940, 526] on span "View cart" at bounding box center [940, 519] width 69 height 21
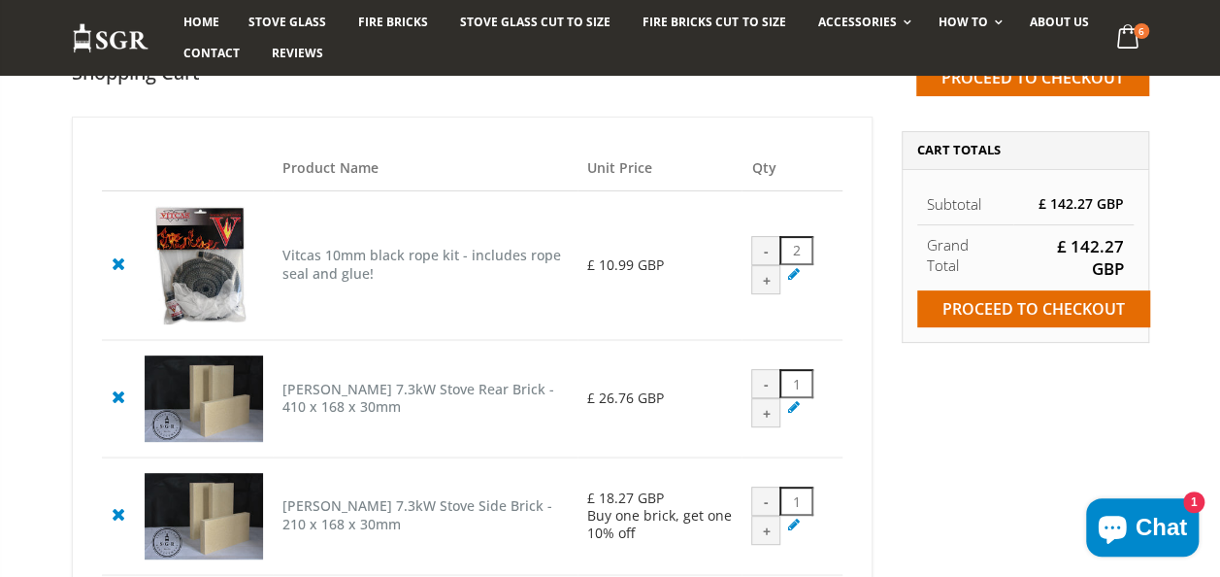
scroll to position [163, 0]
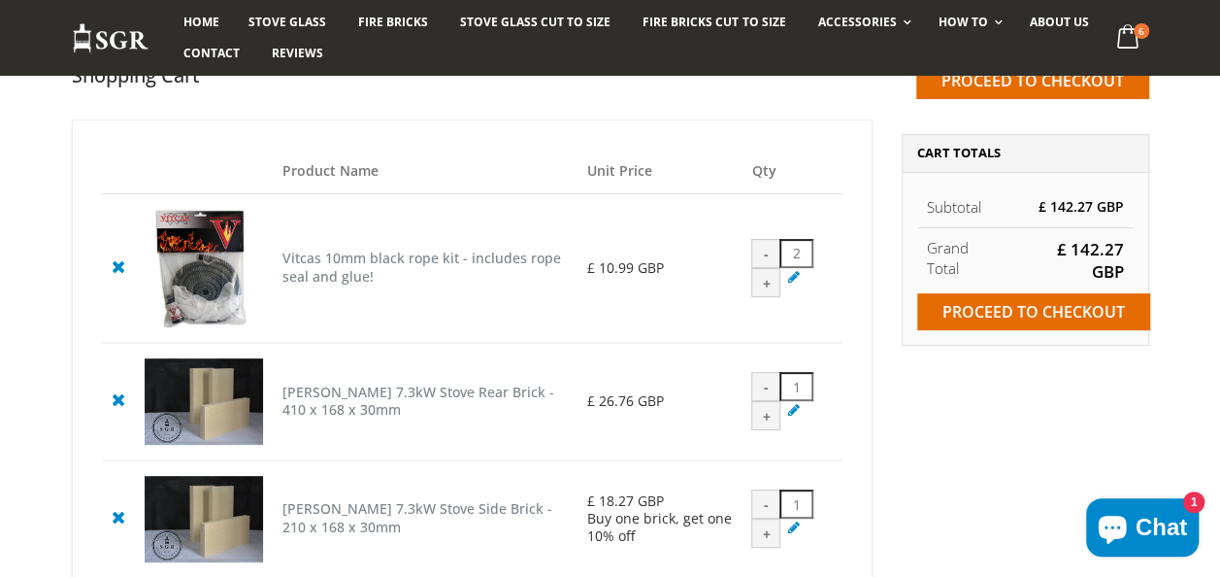
click at [765, 262] on div "-" at bounding box center [766, 253] width 29 height 29
type input "1"
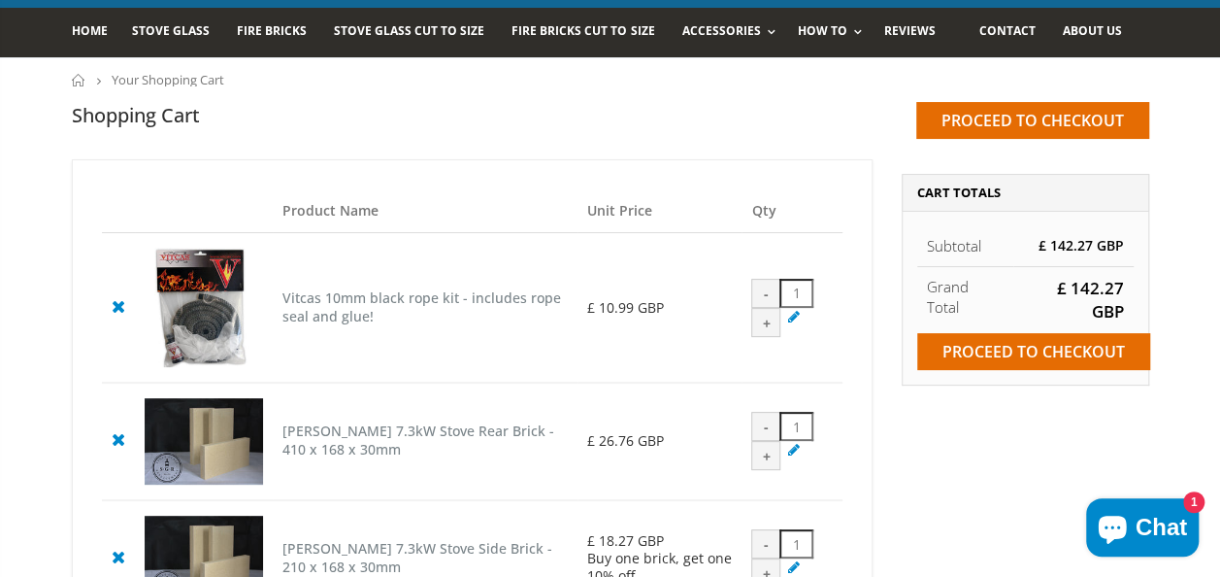
scroll to position [0, 0]
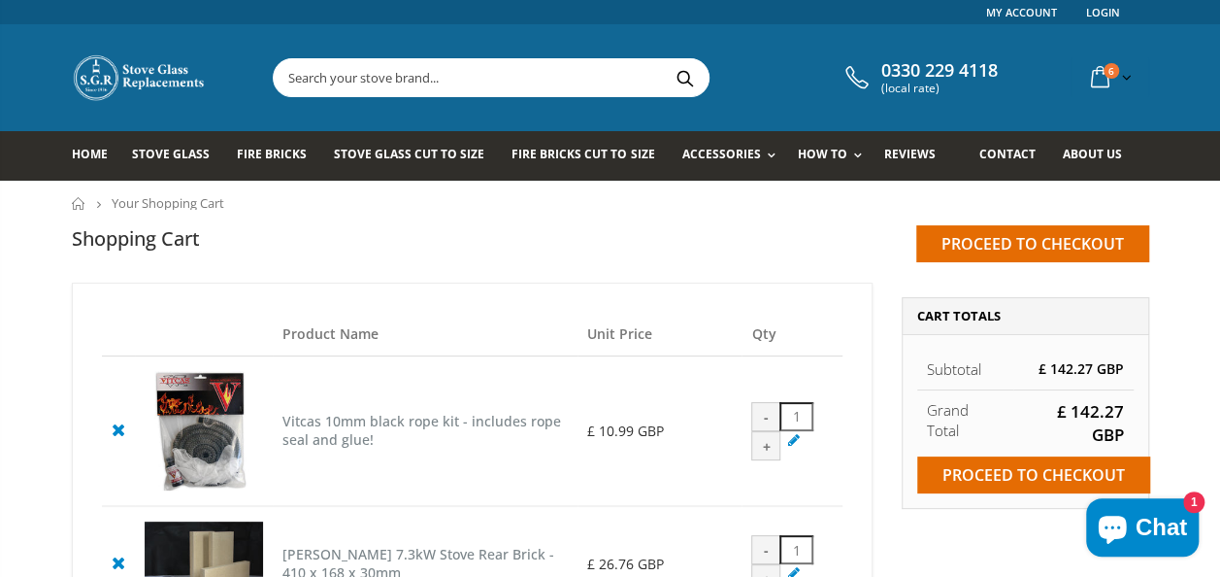
click at [370, 82] on input "text" at bounding box center [600, 77] width 652 height 37
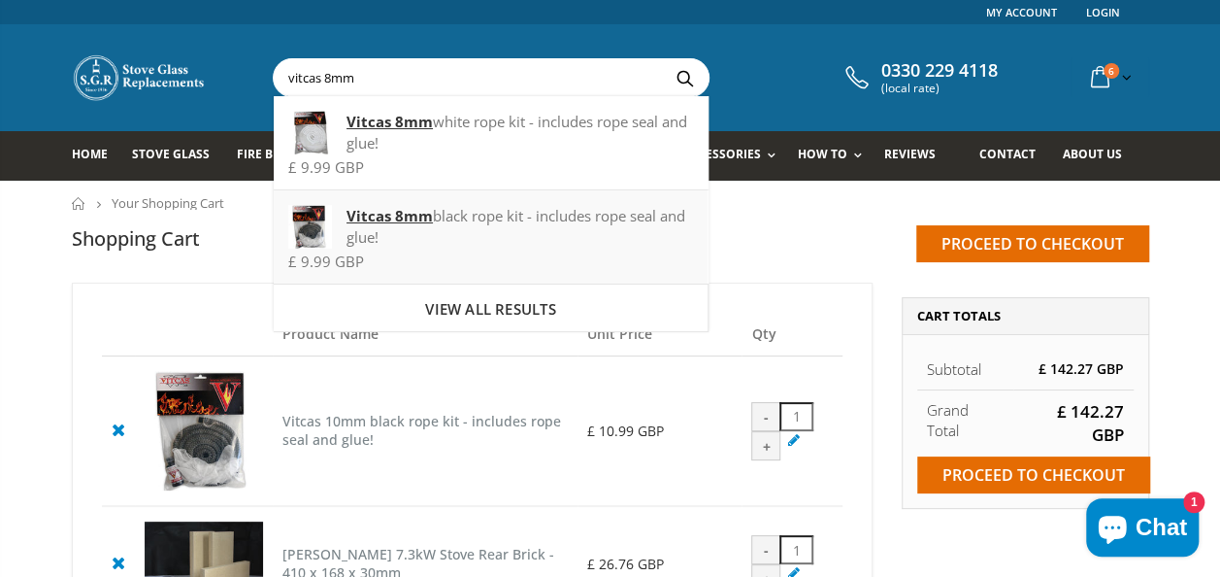
type input "vitcas 8mm"
click at [397, 211] on strong "Vitcas 8mm" at bounding box center [390, 215] width 86 height 19
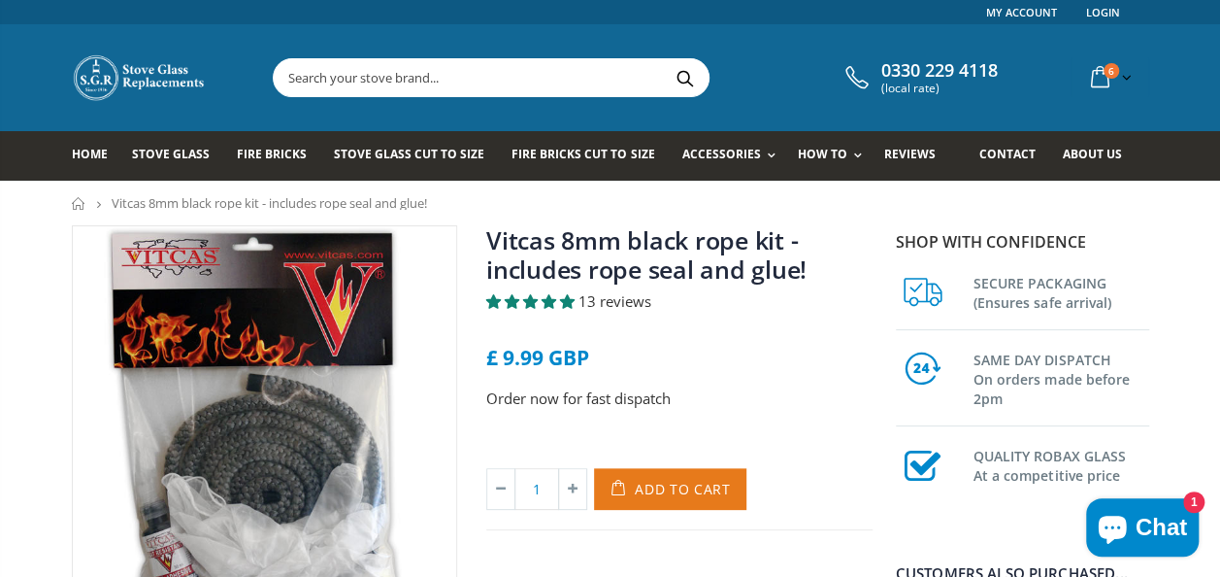
click at [663, 484] on span "Add to Cart" at bounding box center [683, 489] width 96 height 18
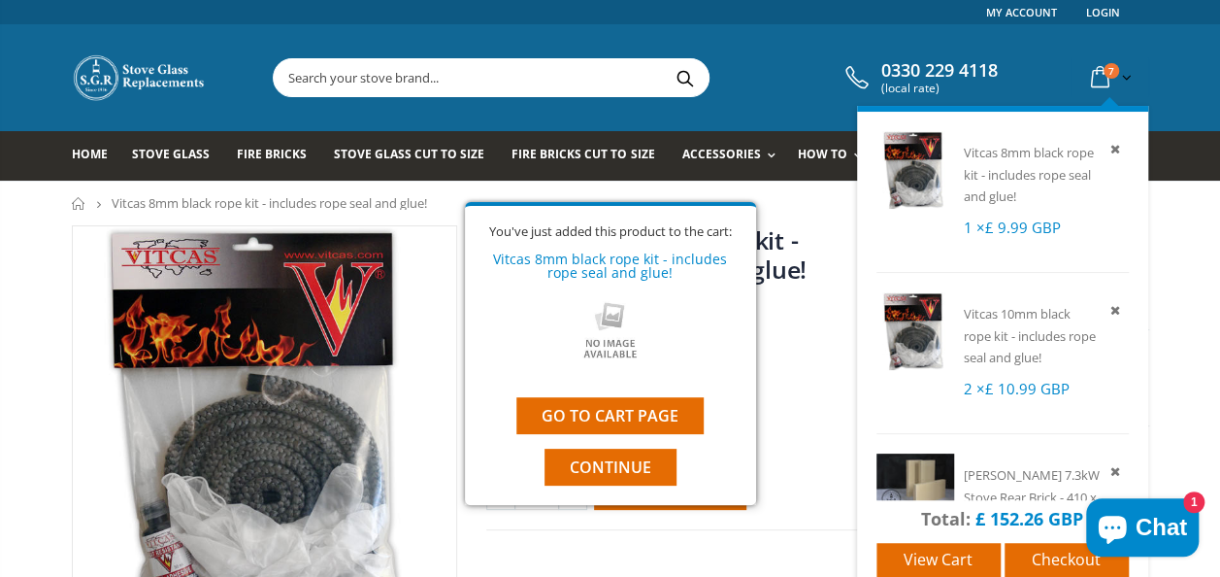
click at [1096, 79] on icon at bounding box center [1101, 77] width 34 height 35
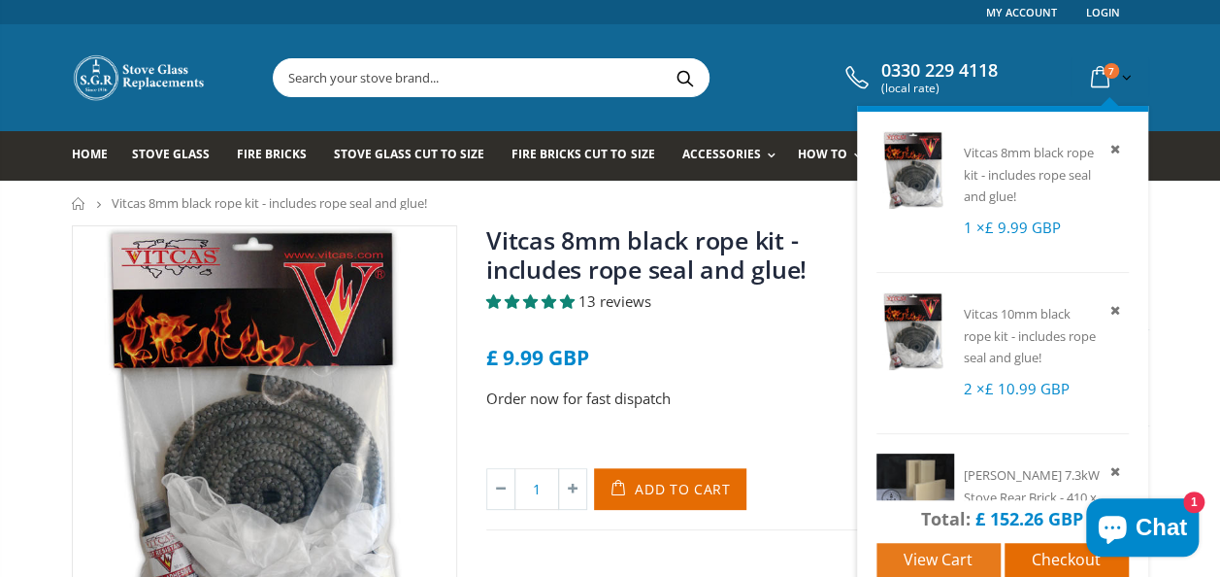
click at [953, 557] on span "View cart" at bounding box center [938, 559] width 69 height 21
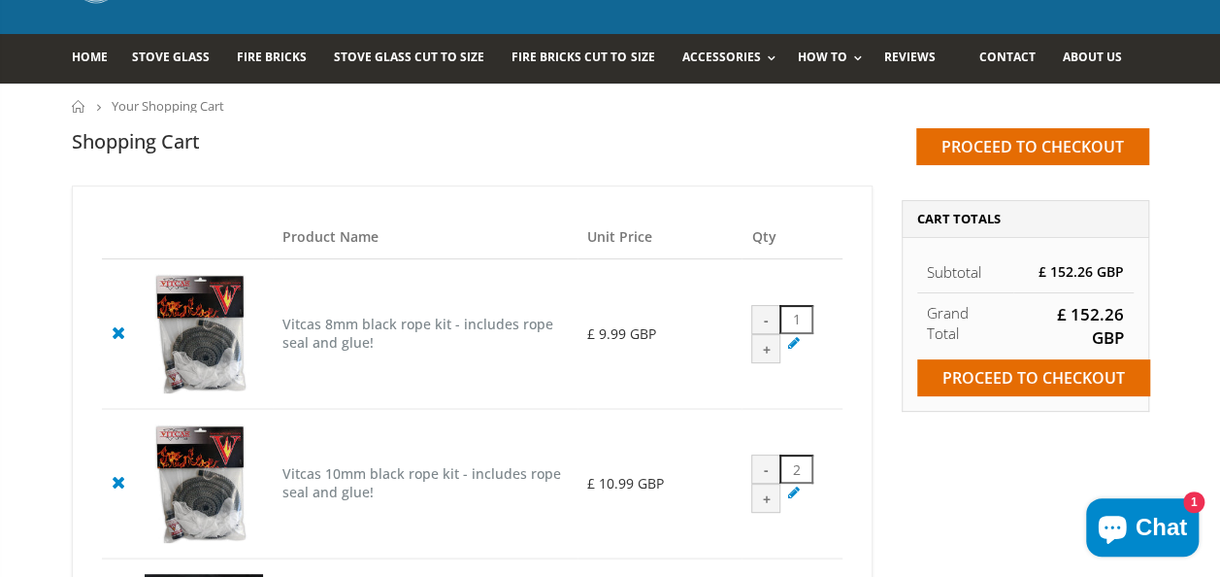
scroll to position [132, 0]
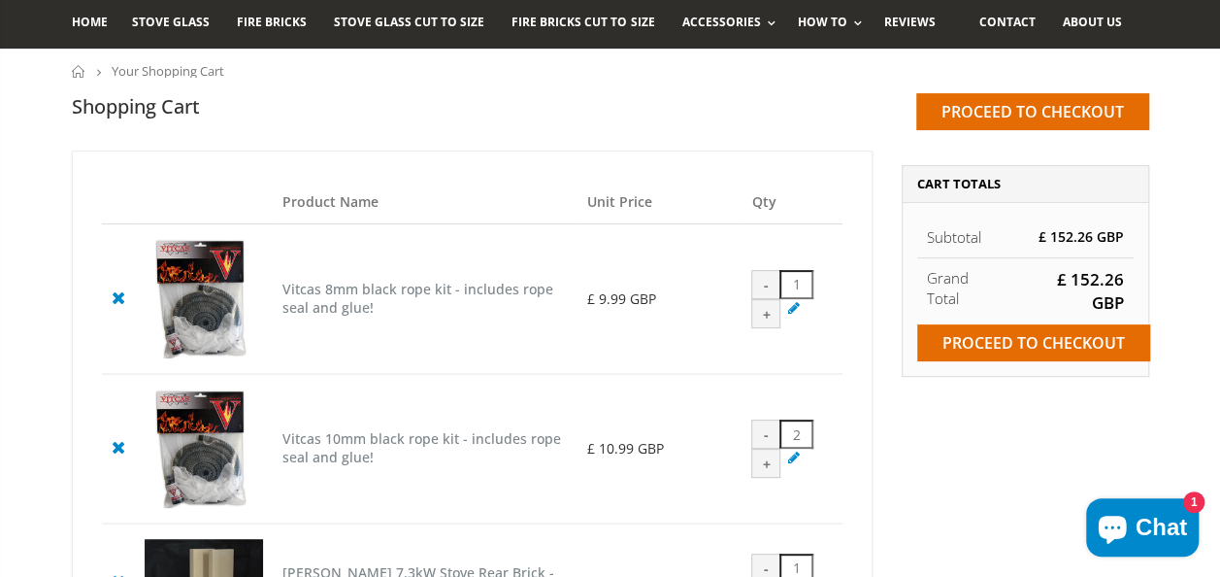
click at [760, 449] on div "-" at bounding box center [766, 433] width 29 height 29
type input "1"
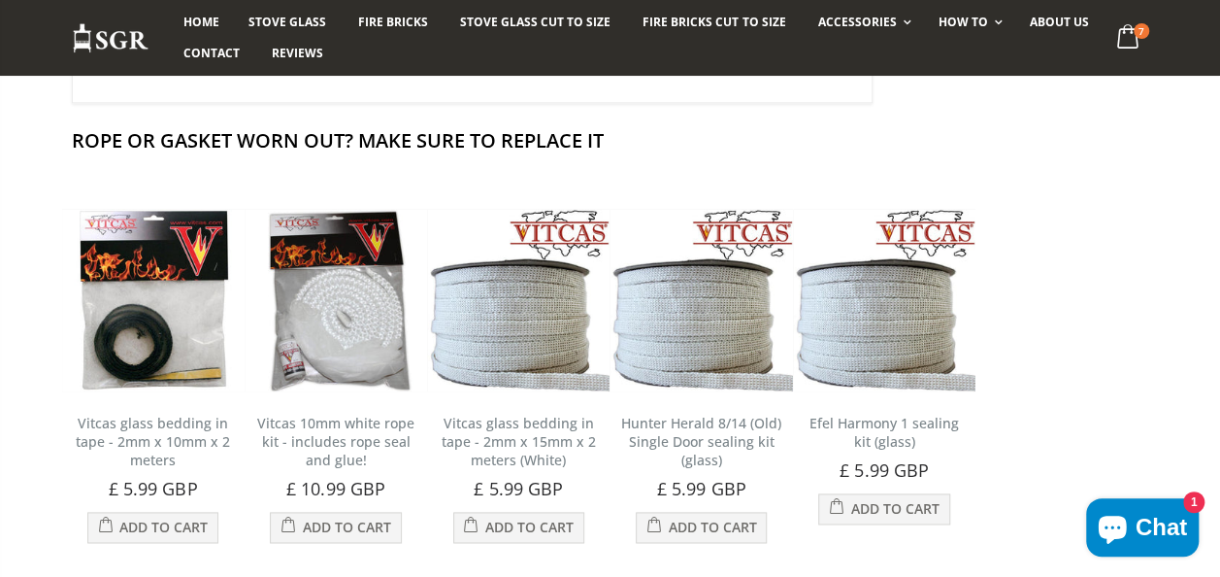
scroll to position [1063, 0]
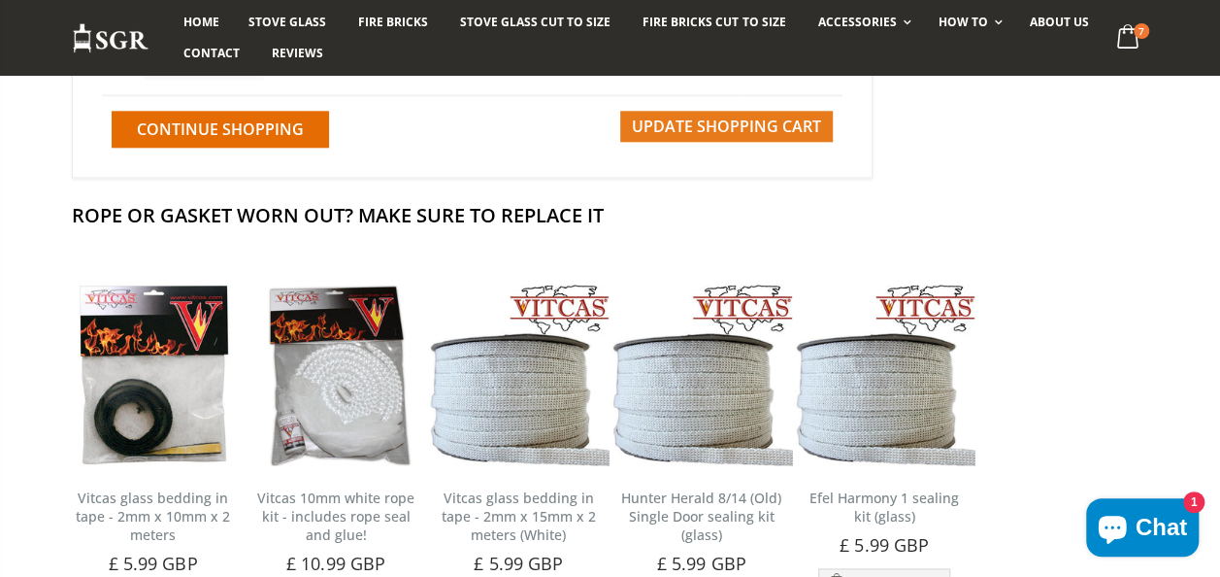
click at [719, 142] on button "Update Shopping Cart" at bounding box center [726, 126] width 213 height 31
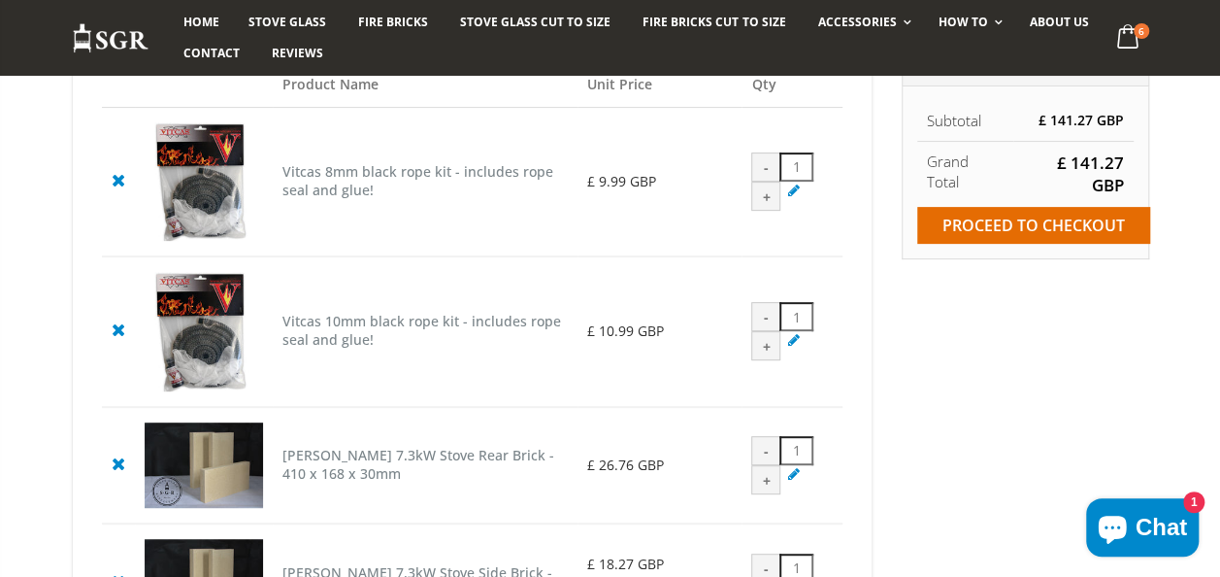
scroll to position [166, 0]
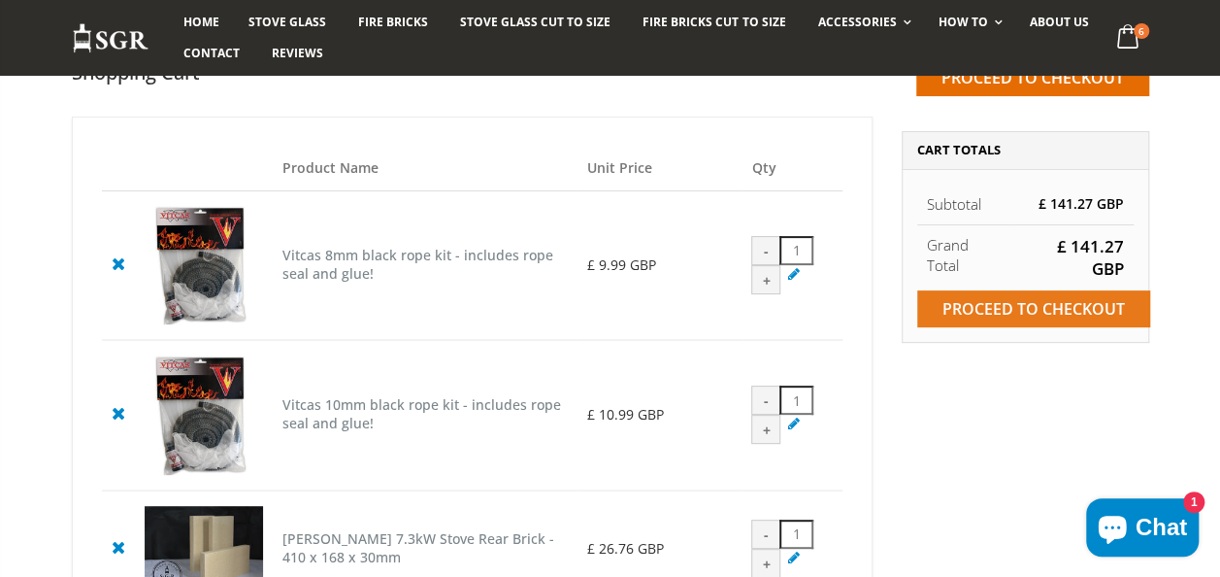
click at [1063, 310] on input "Proceed to checkout" at bounding box center [1034, 308] width 233 height 37
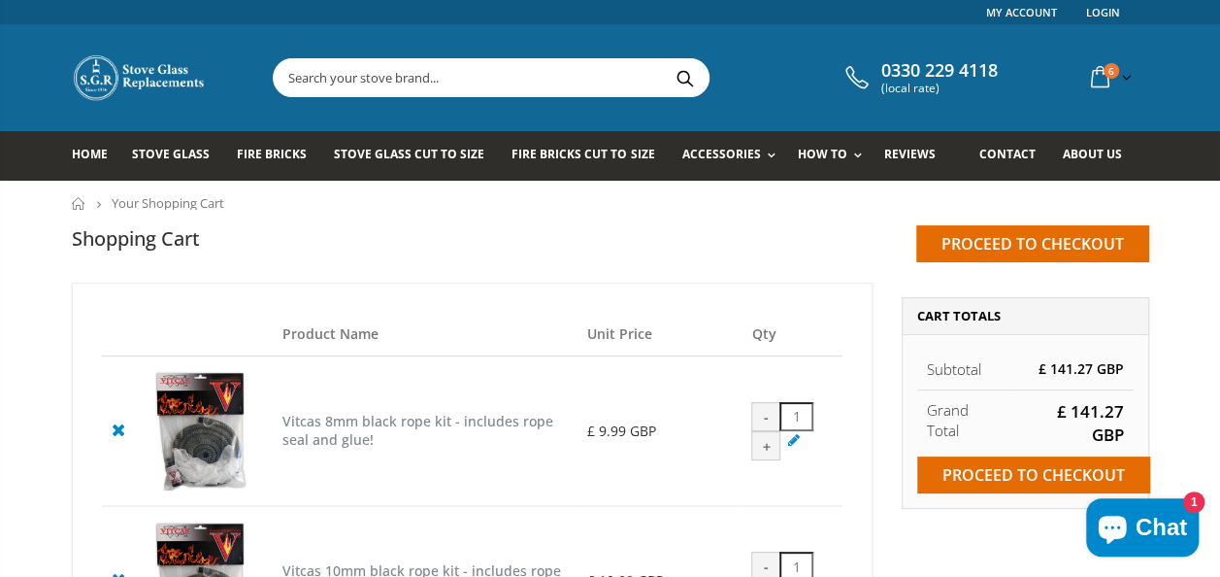
click at [314, 72] on input "text" at bounding box center [600, 77] width 652 height 37
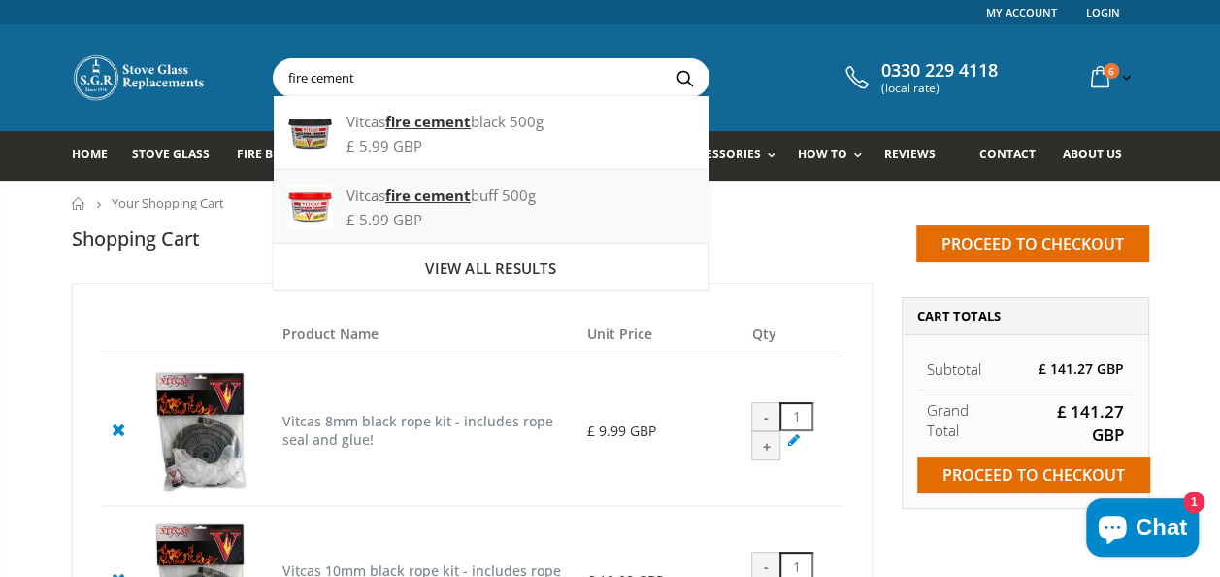
type input "fire cement"
click at [409, 196] on strong "fire cement" at bounding box center [427, 194] width 85 height 19
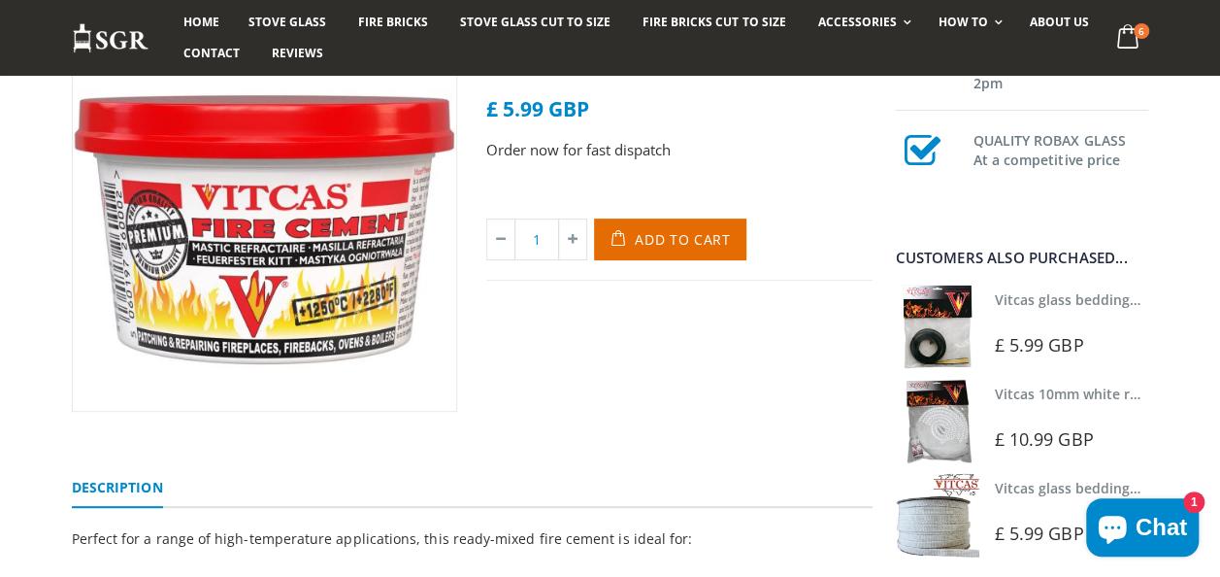
scroll to position [170, 0]
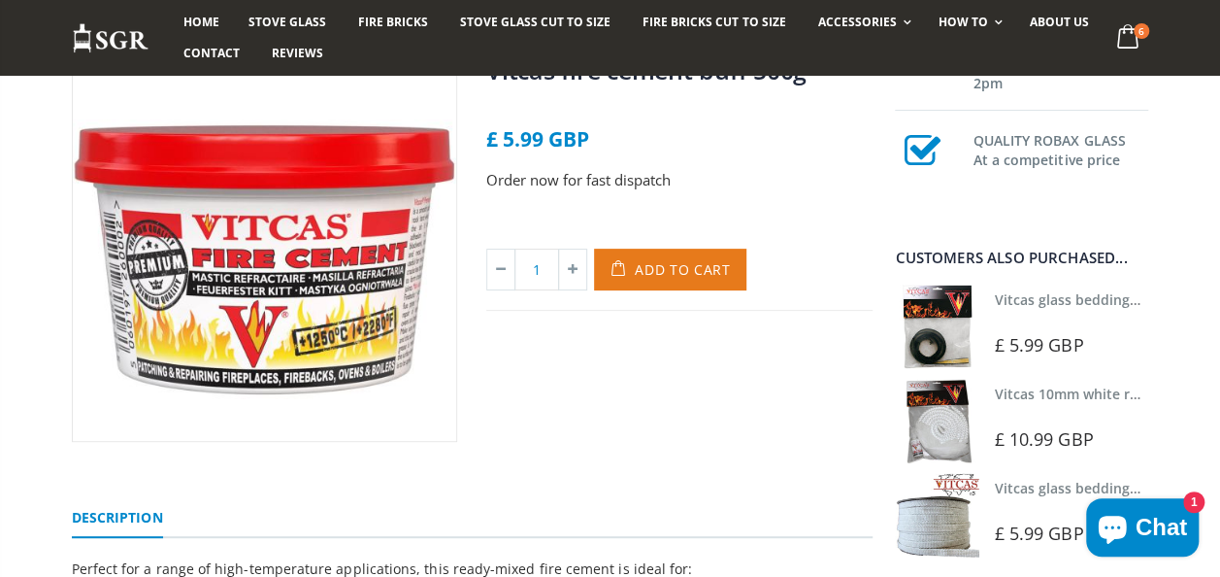
click at [694, 278] on span "Add to Cart" at bounding box center [683, 269] width 96 height 18
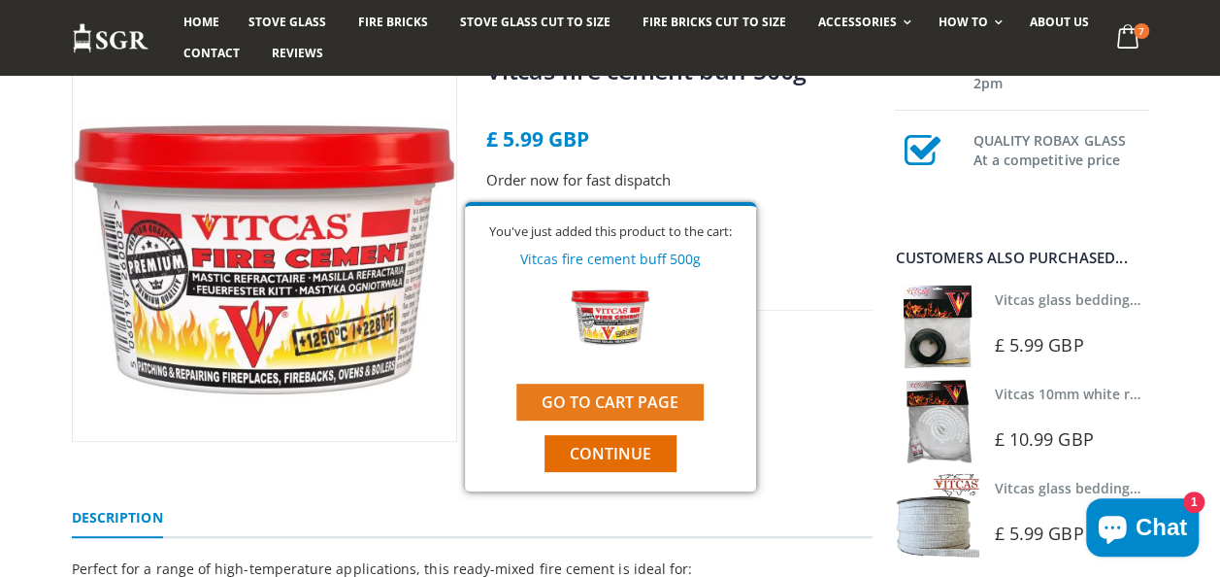
click at [609, 403] on link "Go to cart page" at bounding box center [610, 402] width 187 height 37
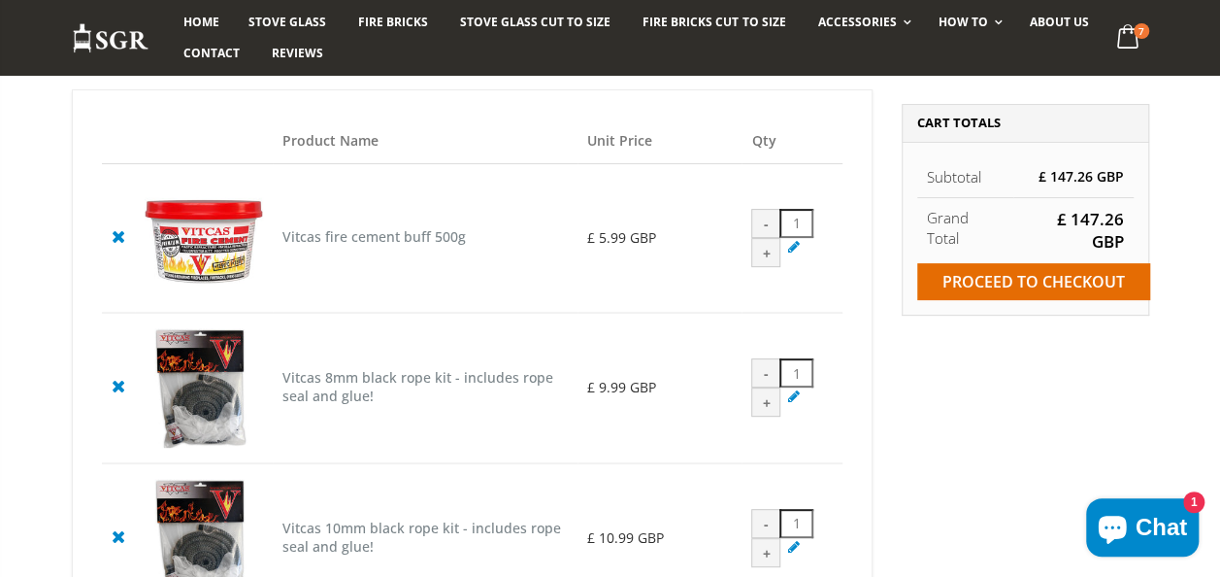
scroll to position [190, 0]
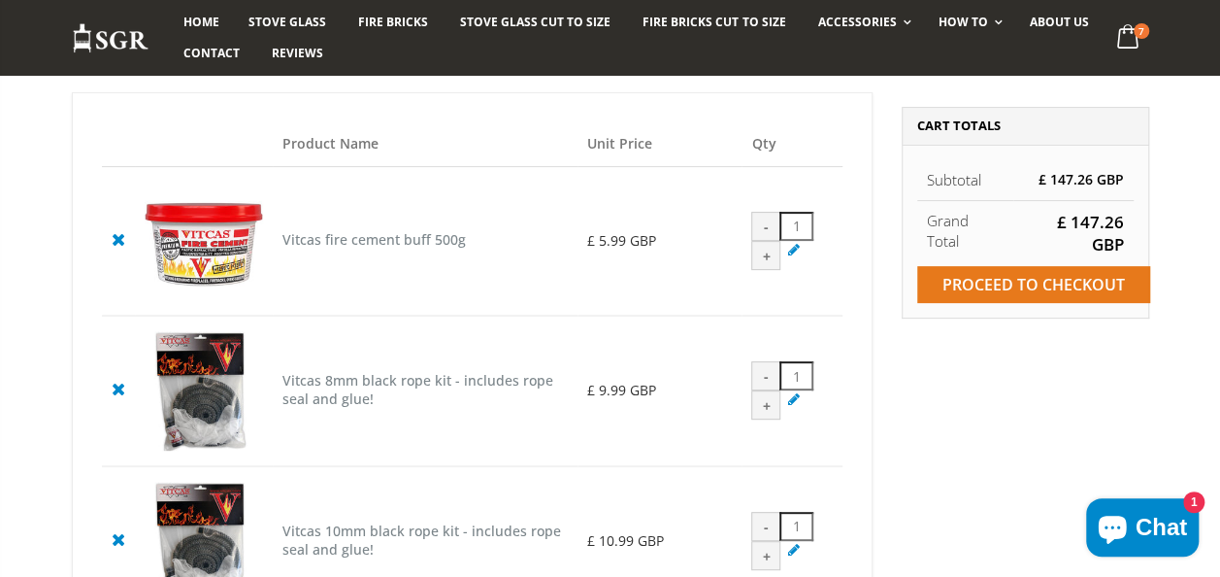
click at [1039, 285] on input "Proceed to checkout" at bounding box center [1034, 284] width 233 height 37
